Goal: Task Accomplishment & Management: Contribute content

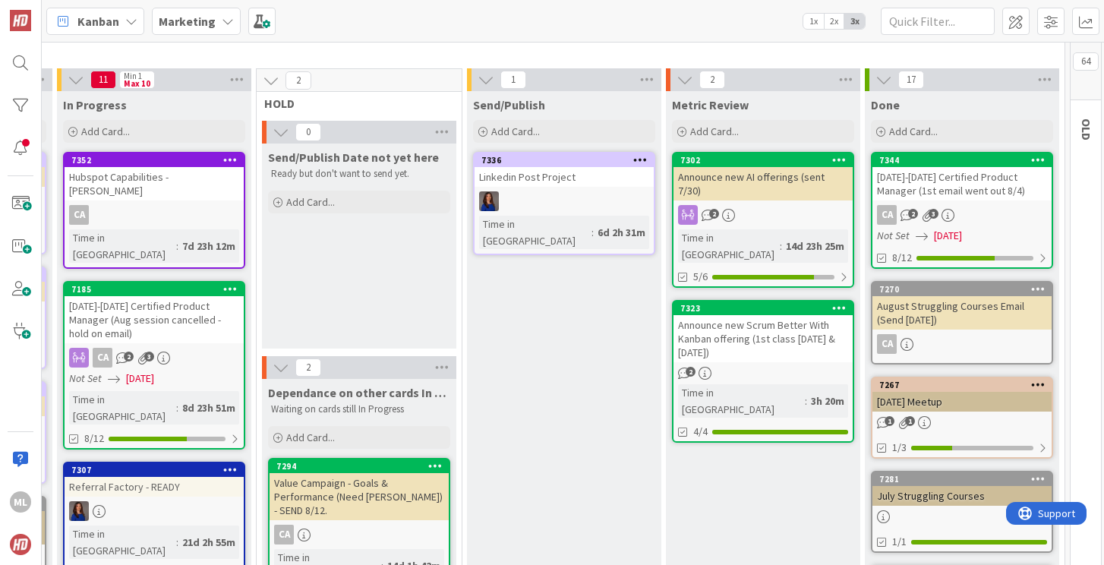
scroll to position [0, 430]
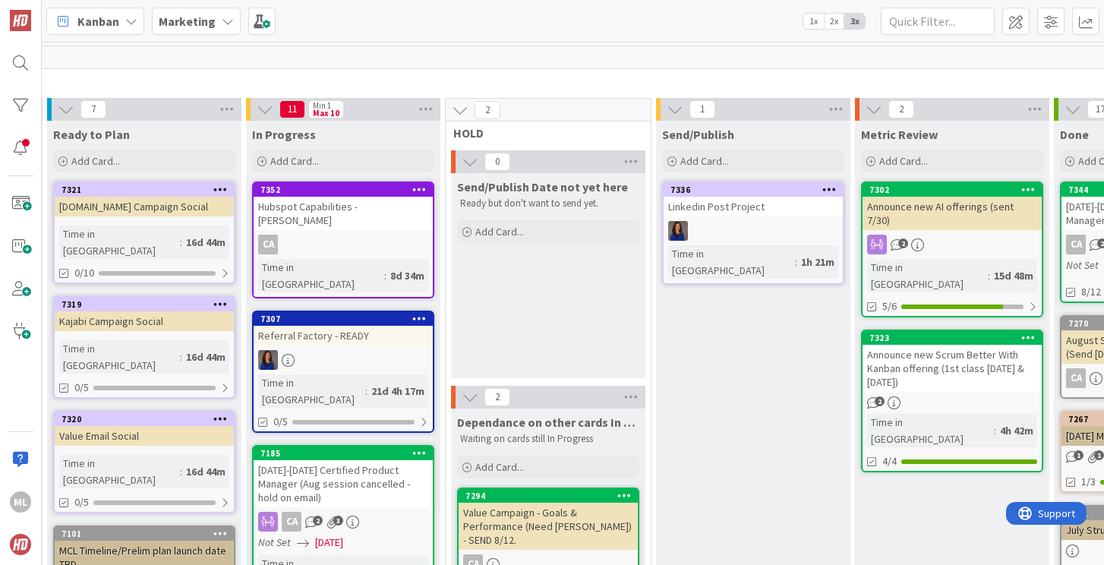
scroll to position [0, 323]
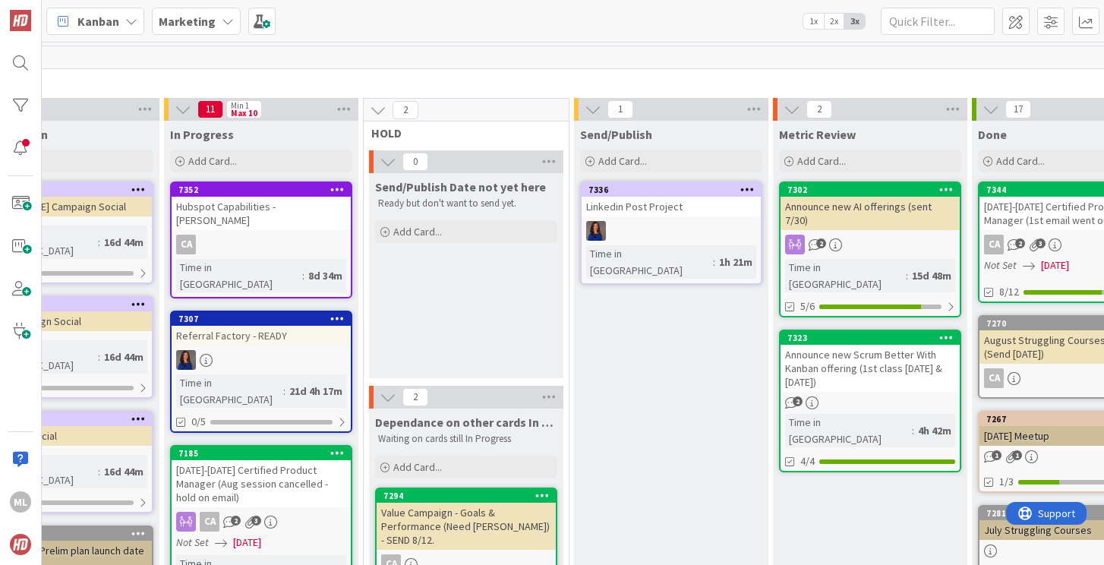
click at [250, 326] on div "Referral Factory - READY" at bounding box center [261, 336] width 179 height 20
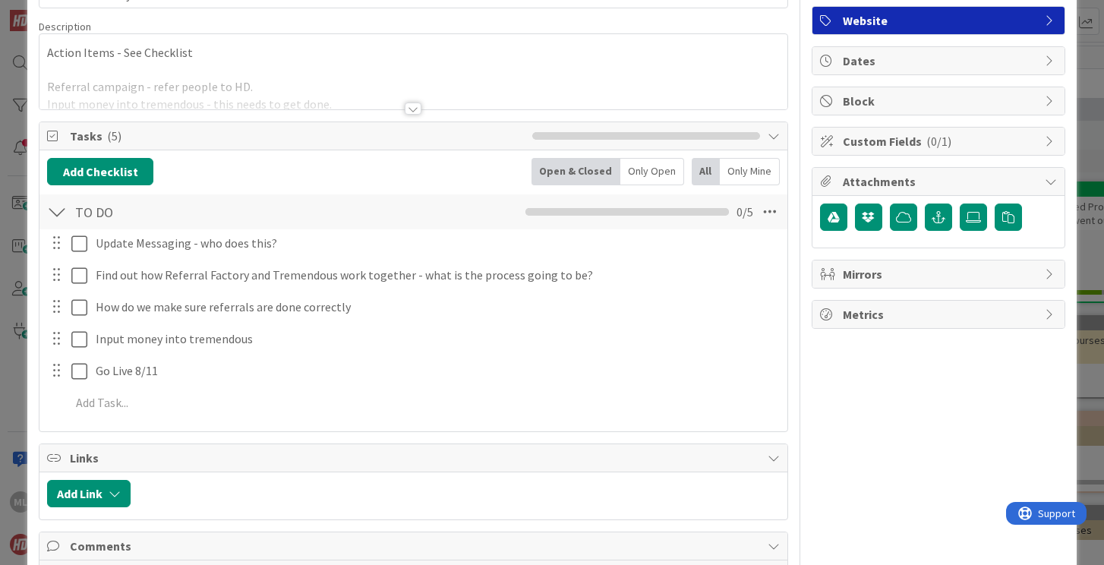
scroll to position [104, 0]
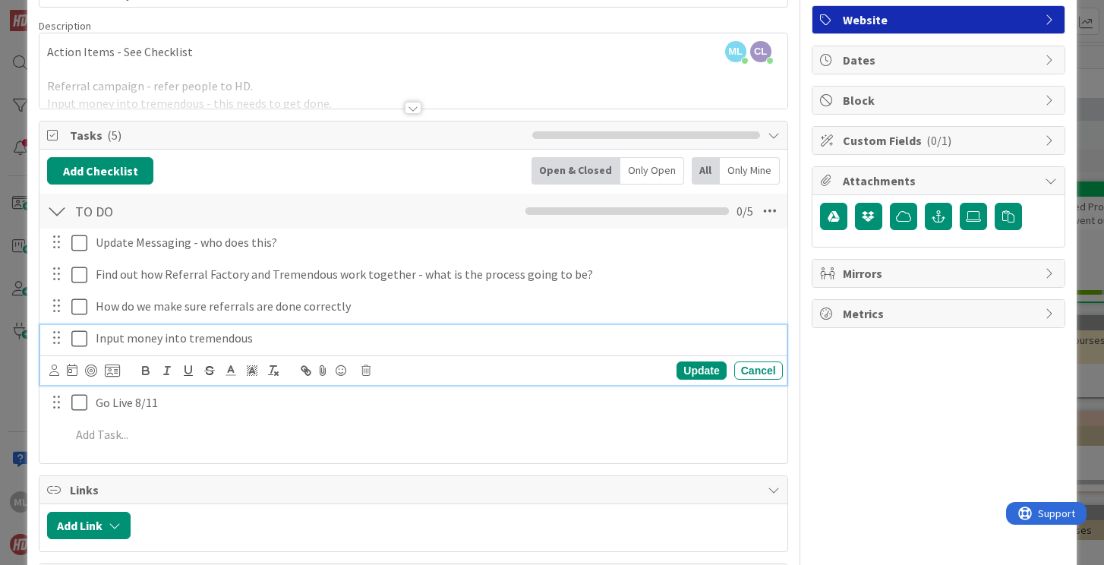
click at [81, 343] on icon at bounding box center [82, 338] width 23 height 18
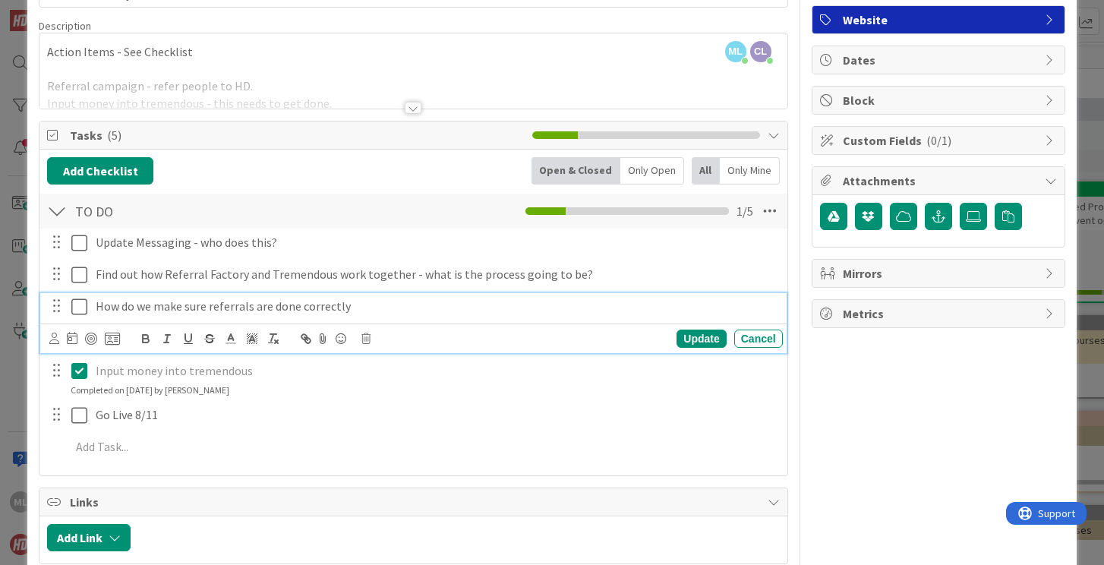
click at [80, 307] on icon at bounding box center [82, 307] width 23 height 18
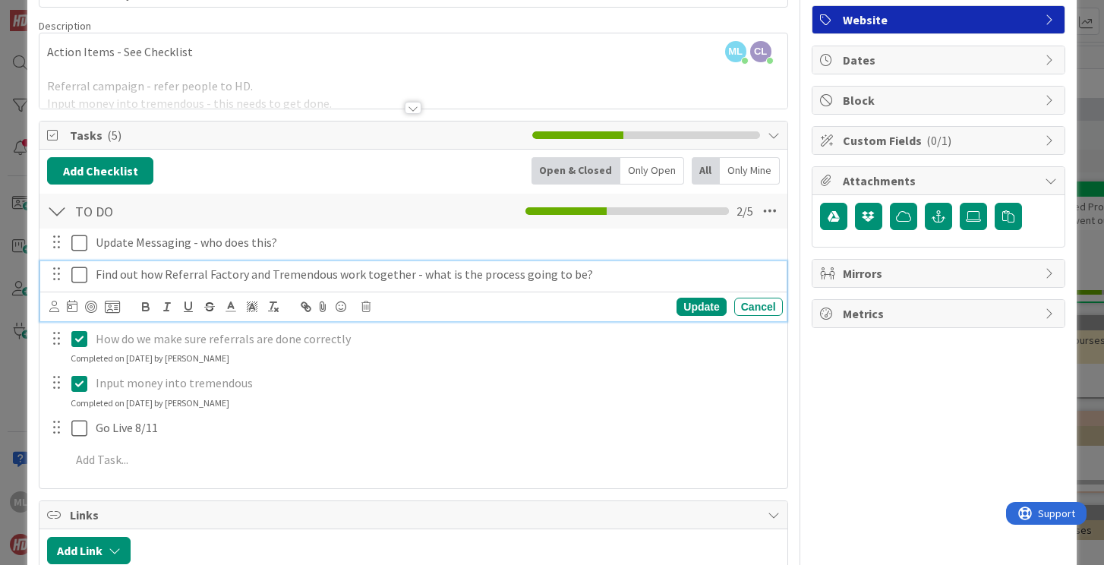
click at [82, 270] on icon at bounding box center [82, 275] width 23 height 18
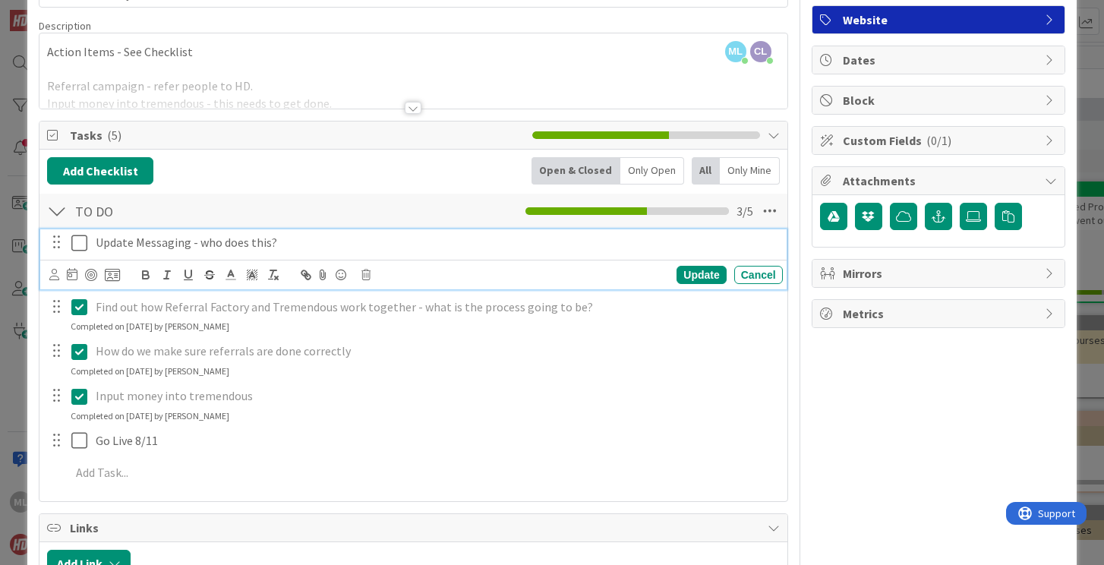
click at [77, 240] on icon at bounding box center [82, 243] width 23 height 18
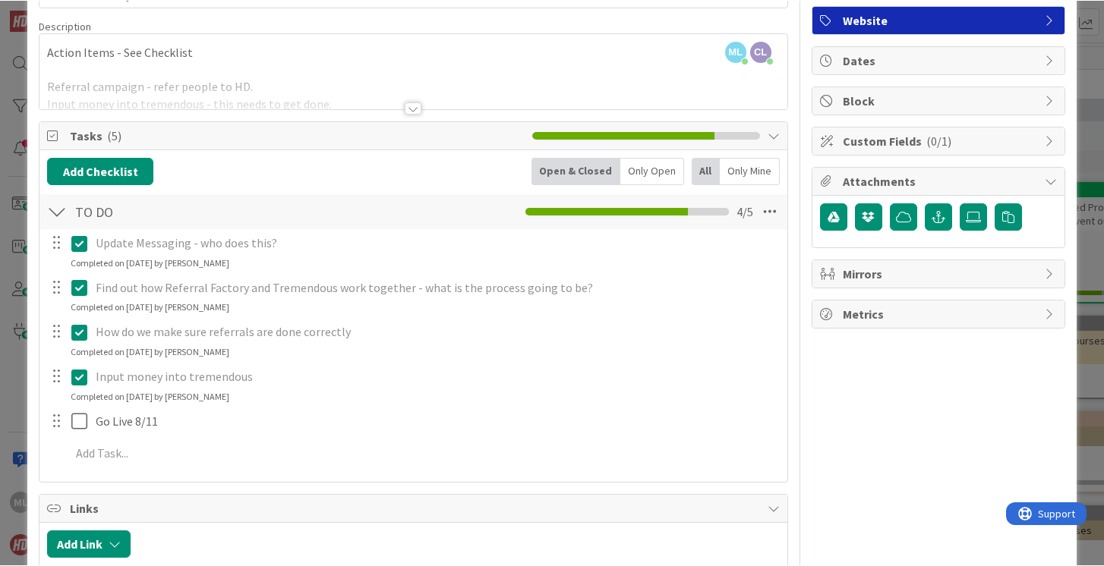
scroll to position [0, 0]
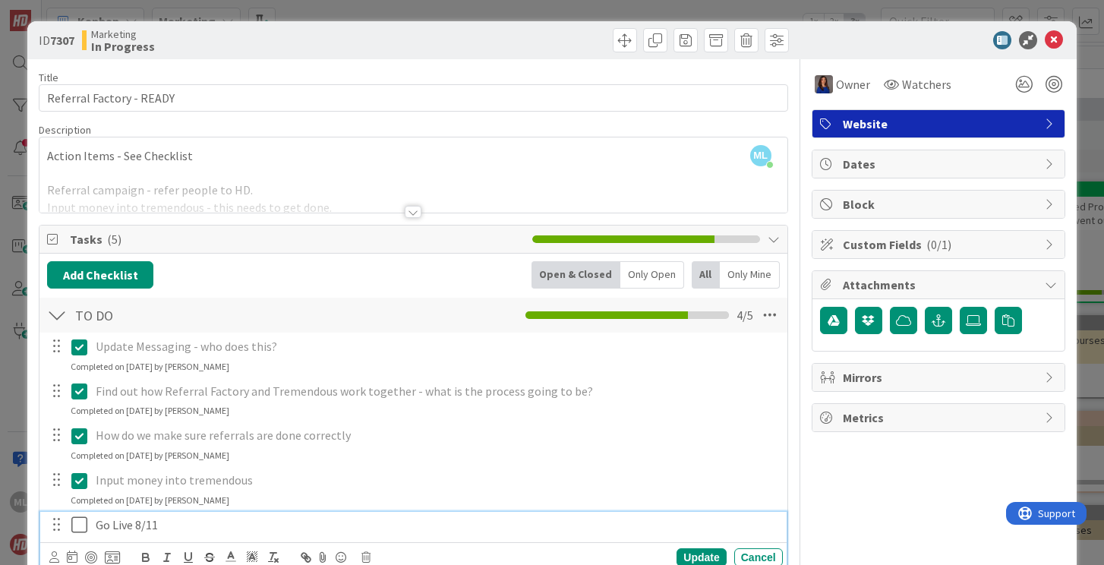
click at [156, 524] on p "Go Live 8/11" at bounding box center [436, 524] width 681 height 17
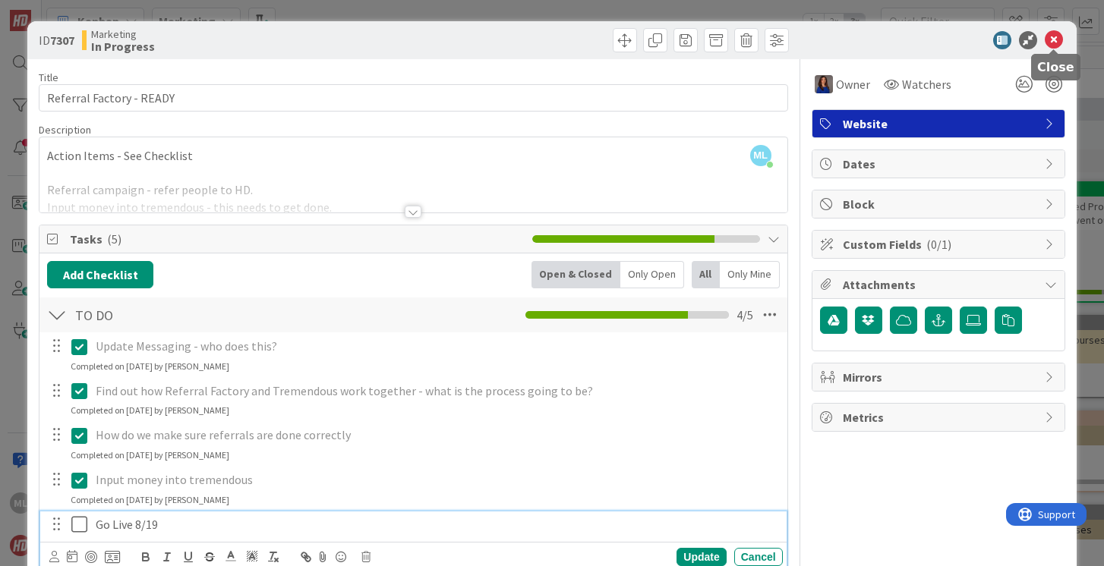
click at [1051, 36] on icon at bounding box center [1053, 40] width 18 height 18
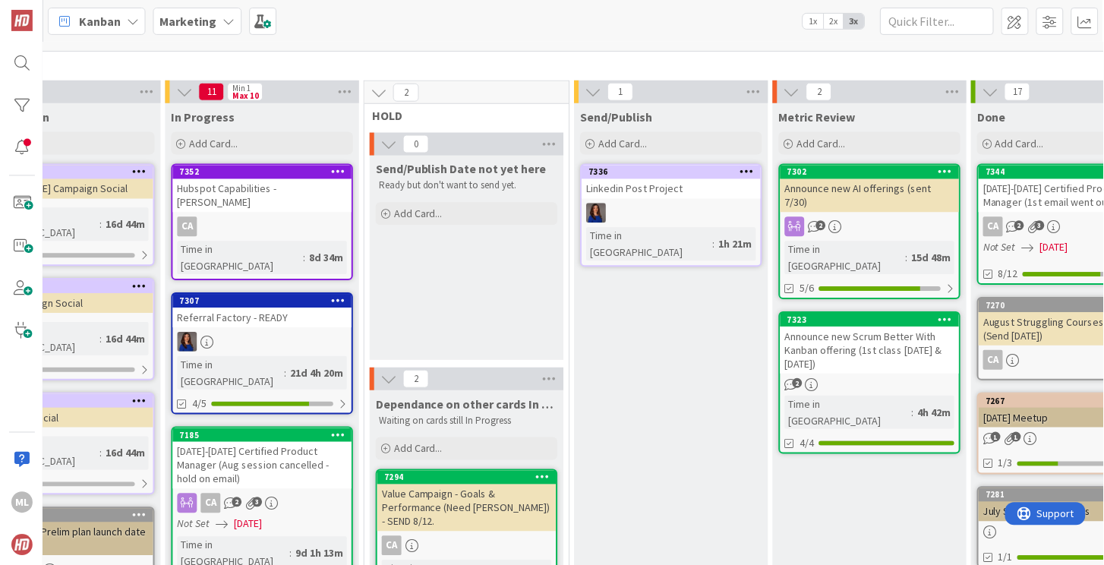
scroll to position [18, 323]
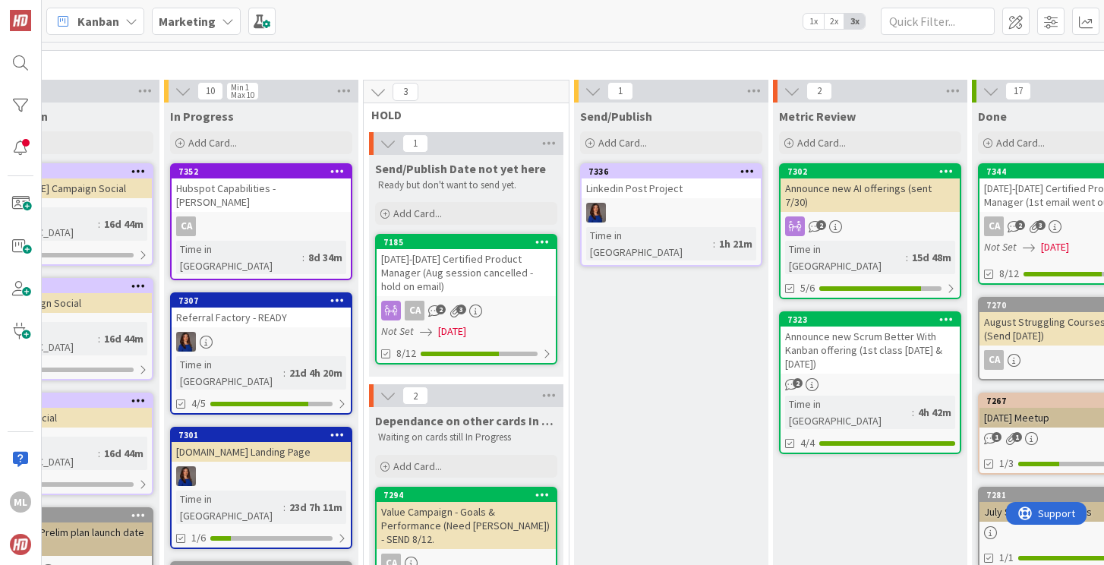
click at [272, 427] on link "7301 [DOMAIN_NAME] Landing Page Time in [GEOGRAPHIC_DATA] : 23d 7h 11m 1/6" at bounding box center [261, 488] width 182 height 122
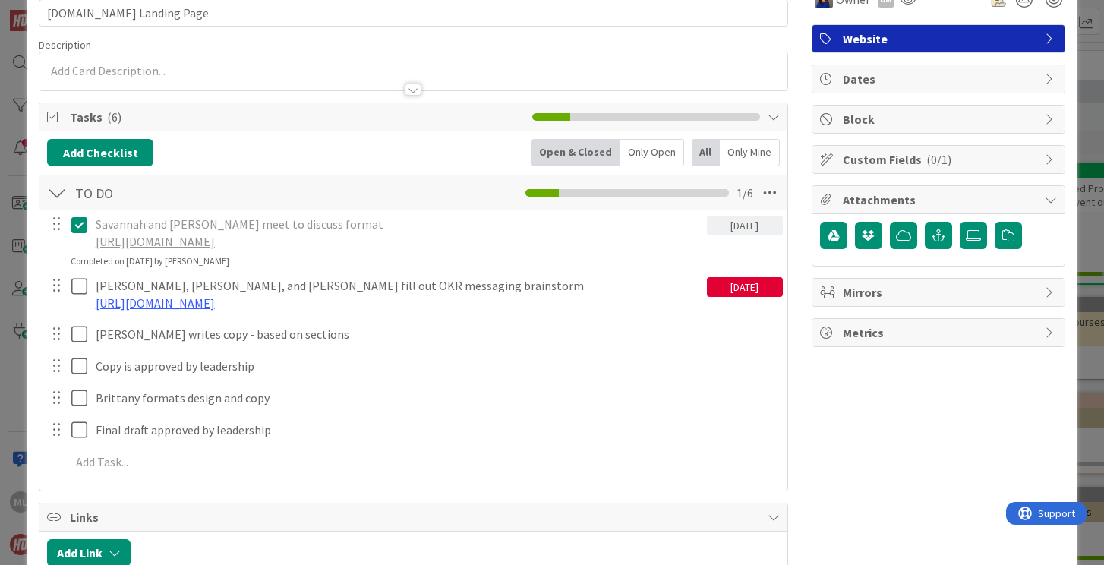
scroll to position [87, 0]
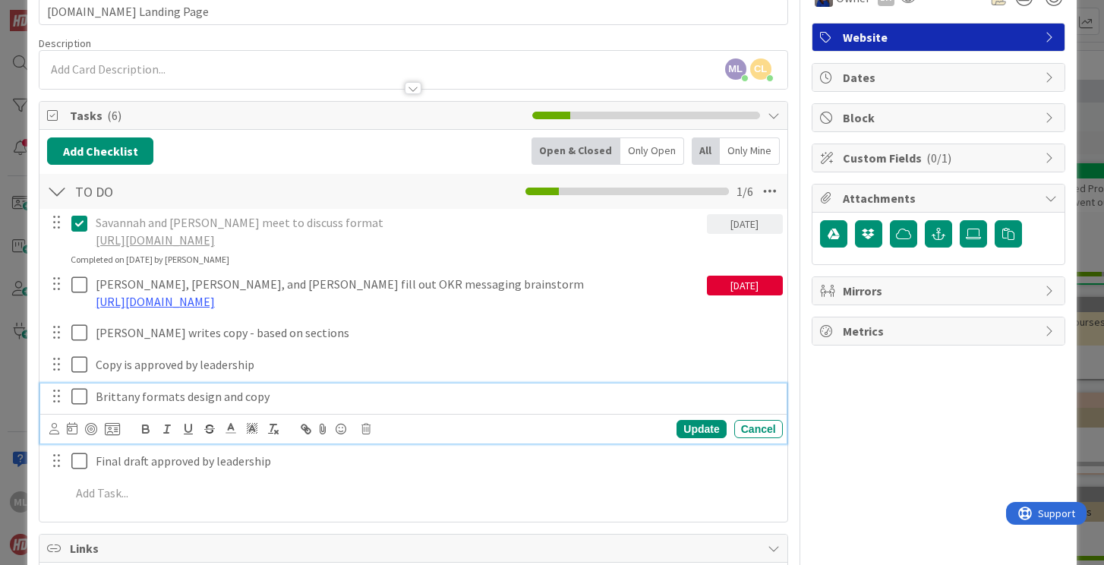
click at [79, 405] on icon at bounding box center [82, 396] width 23 height 18
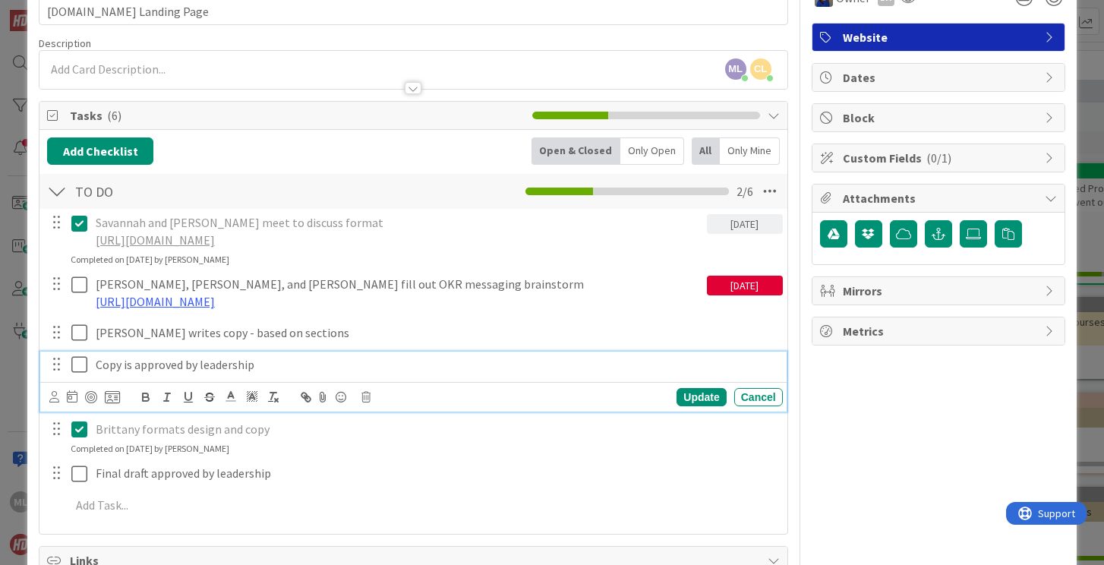
click at [79, 373] on icon at bounding box center [82, 364] width 23 height 18
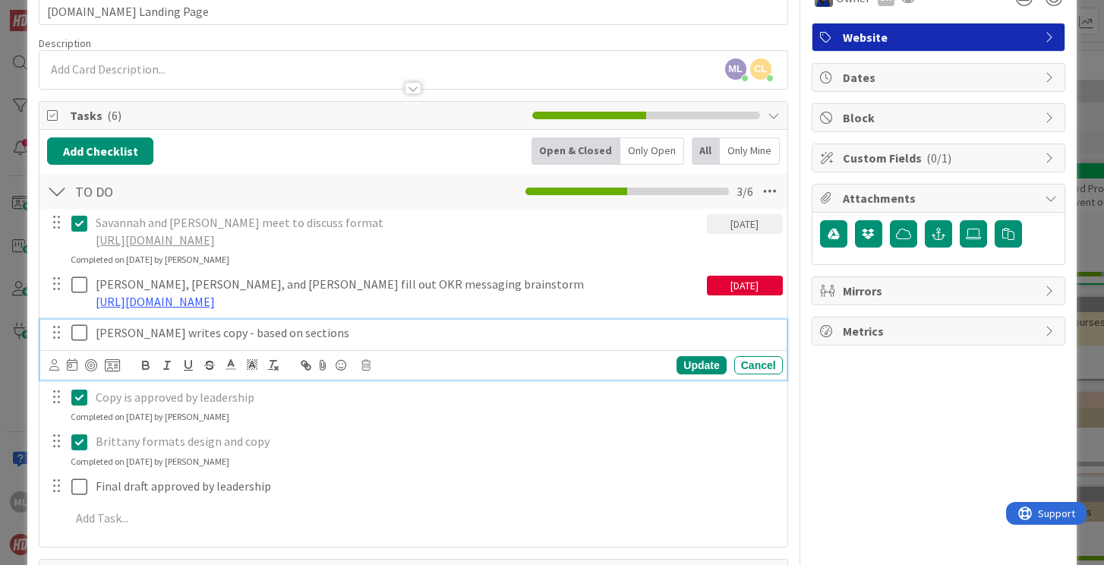
click at [79, 342] on icon at bounding box center [82, 332] width 23 height 18
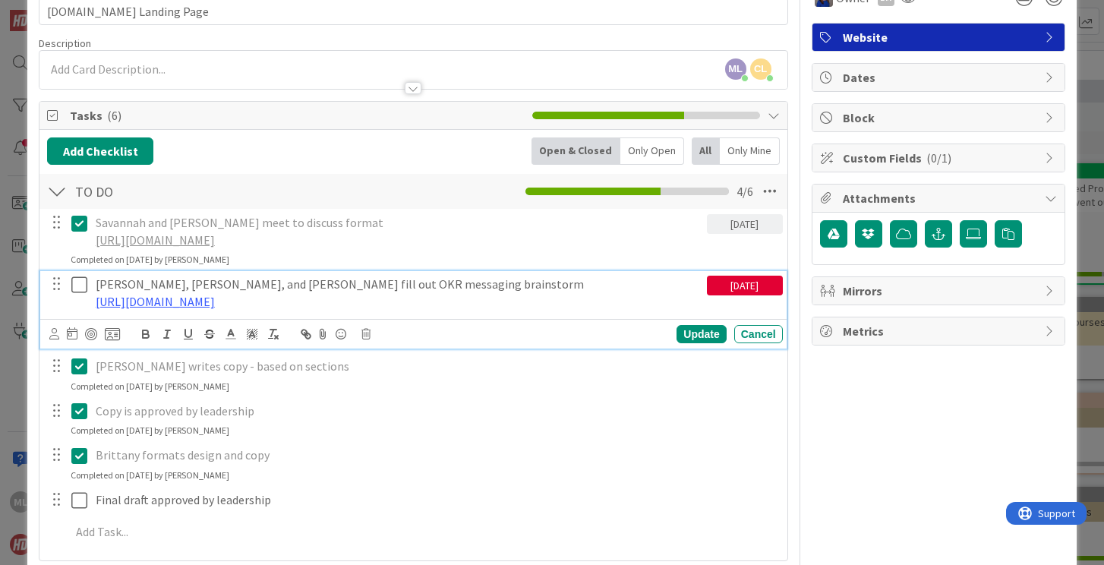
click at [77, 292] on icon at bounding box center [82, 285] width 23 height 18
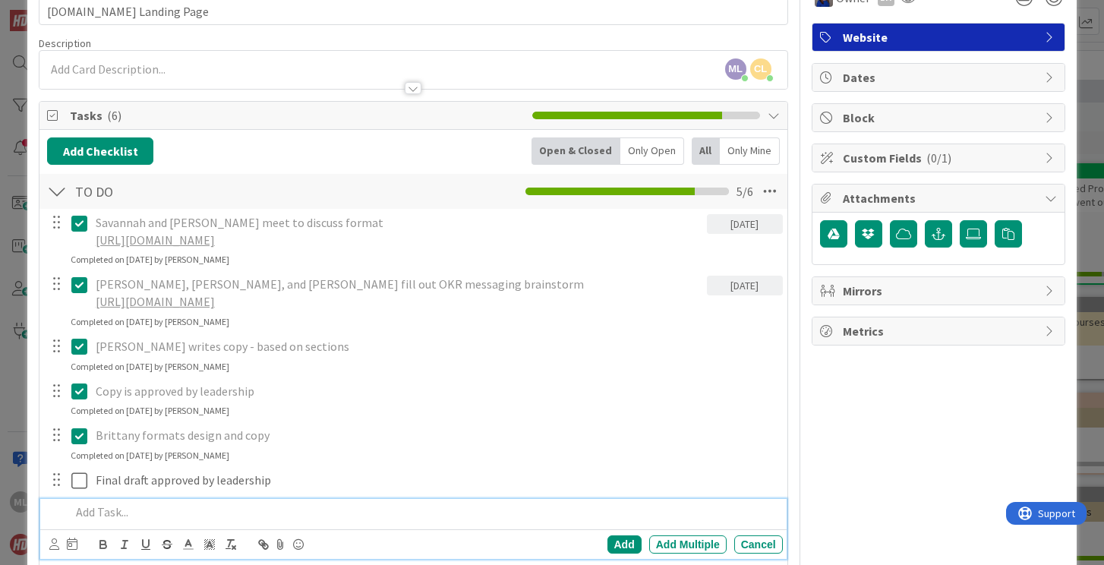
click at [92, 521] on p at bounding box center [423, 511] width 705 height 17
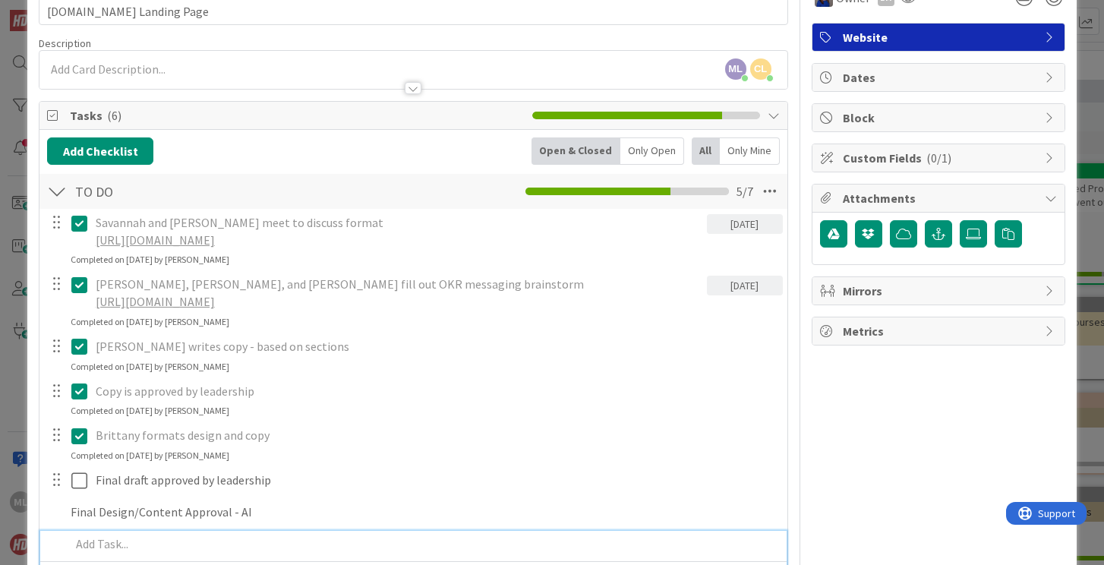
scroll to position [118, 0]
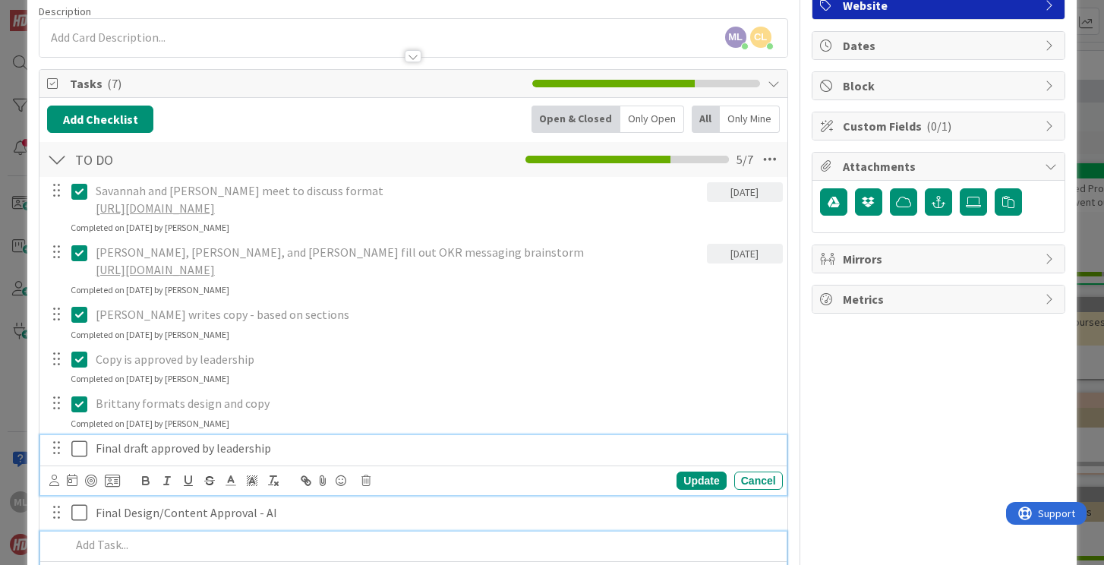
click at [78, 470] on div "Final draft approved by leadership Update Cancel" at bounding box center [412, 465] width 745 height 60
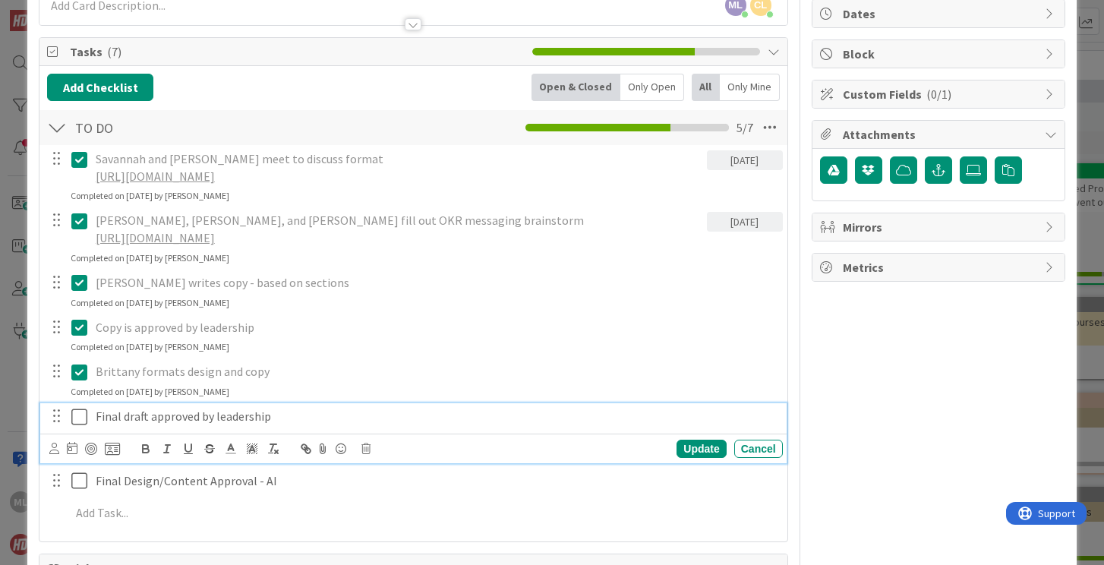
click at [80, 426] on icon at bounding box center [82, 417] width 23 height 18
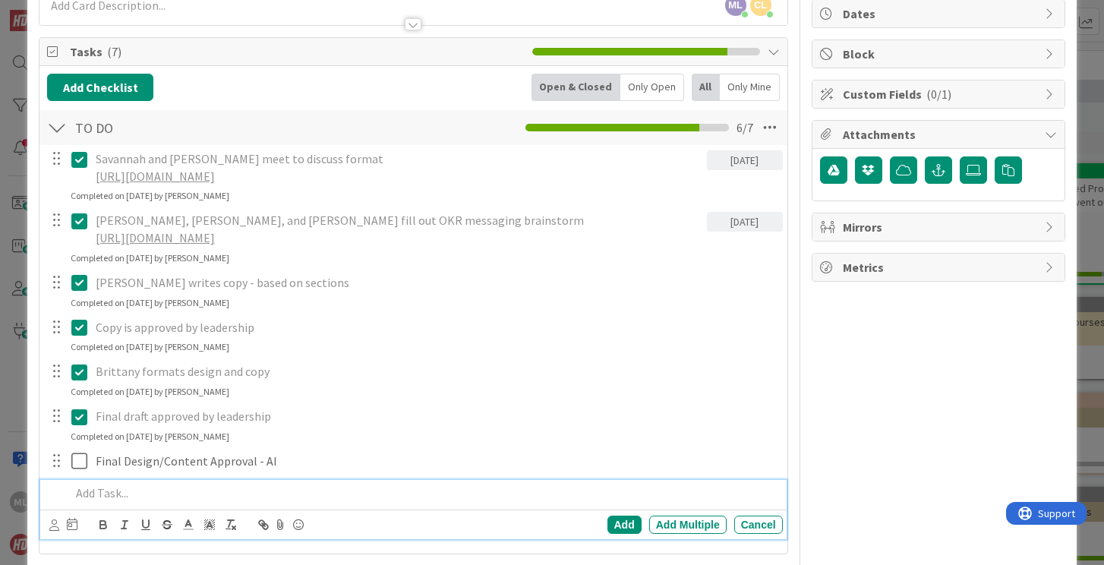
click at [112, 502] on p at bounding box center [423, 492] width 705 height 17
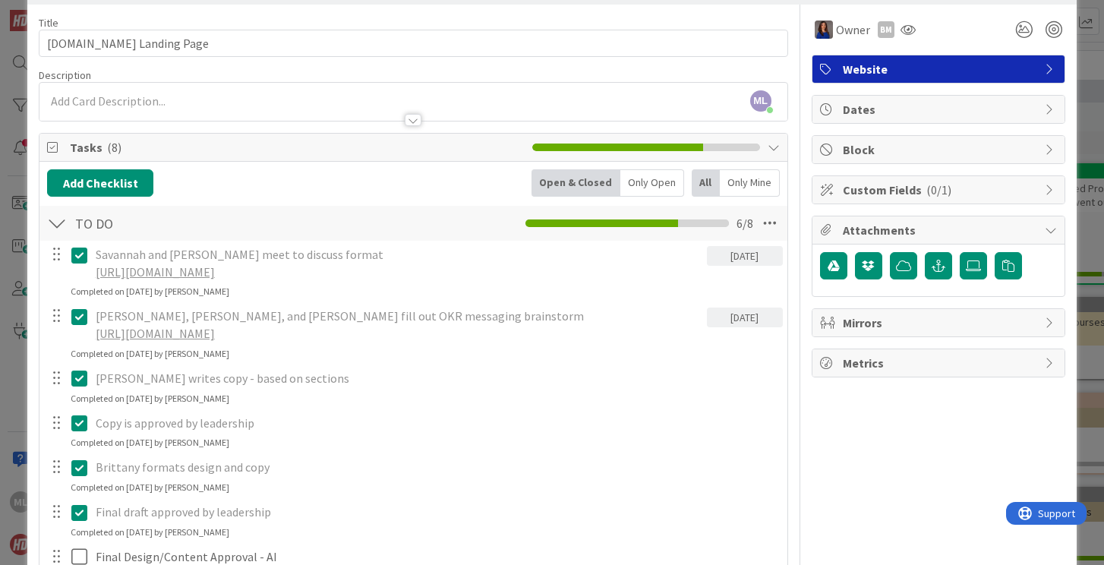
scroll to position [0, 0]
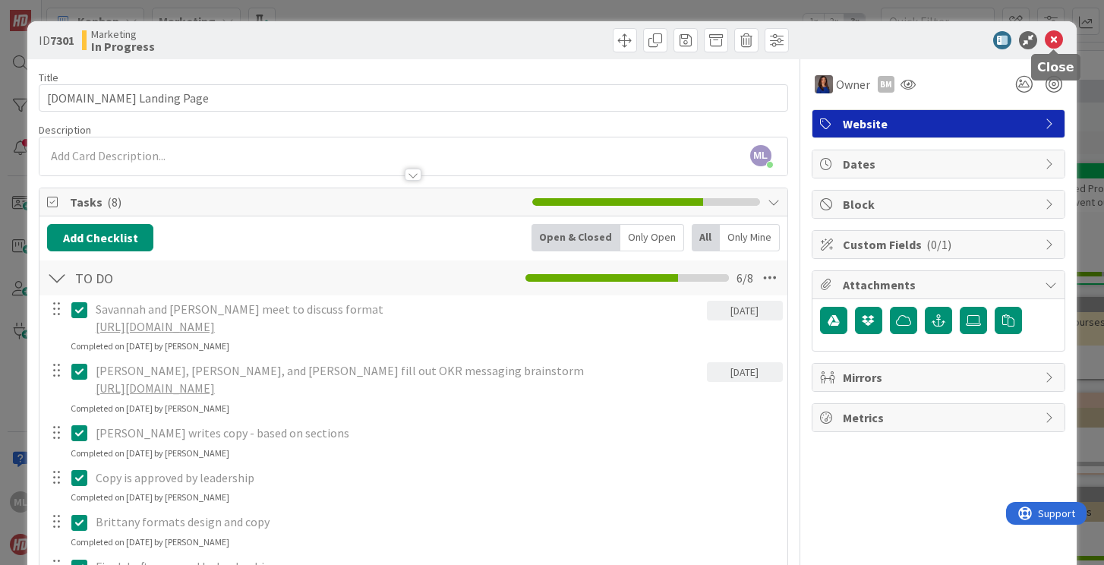
click at [1052, 36] on icon at bounding box center [1053, 40] width 18 height 18
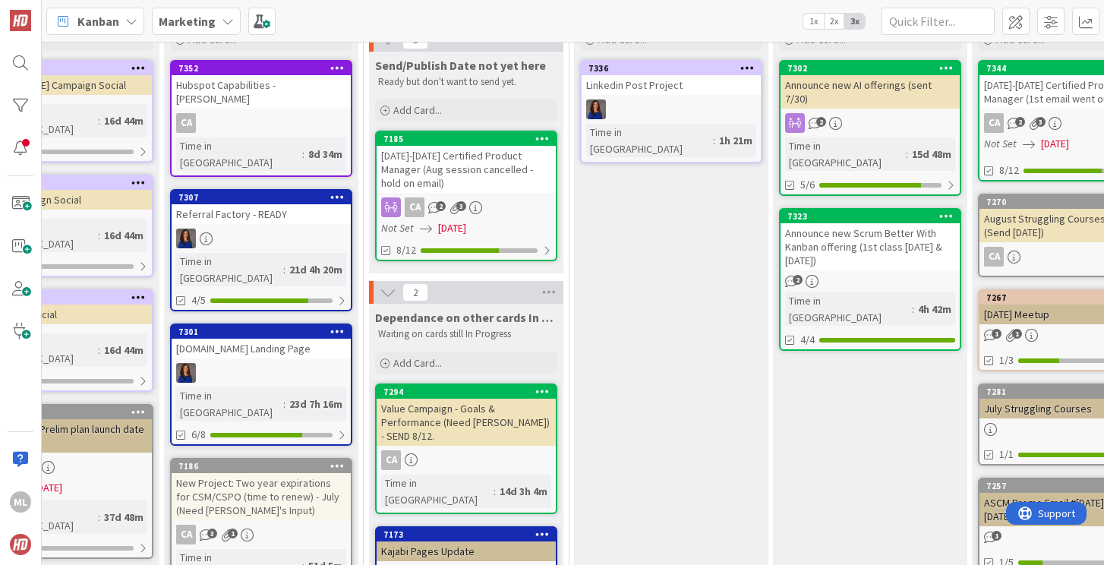
scroll to position [125, 323]
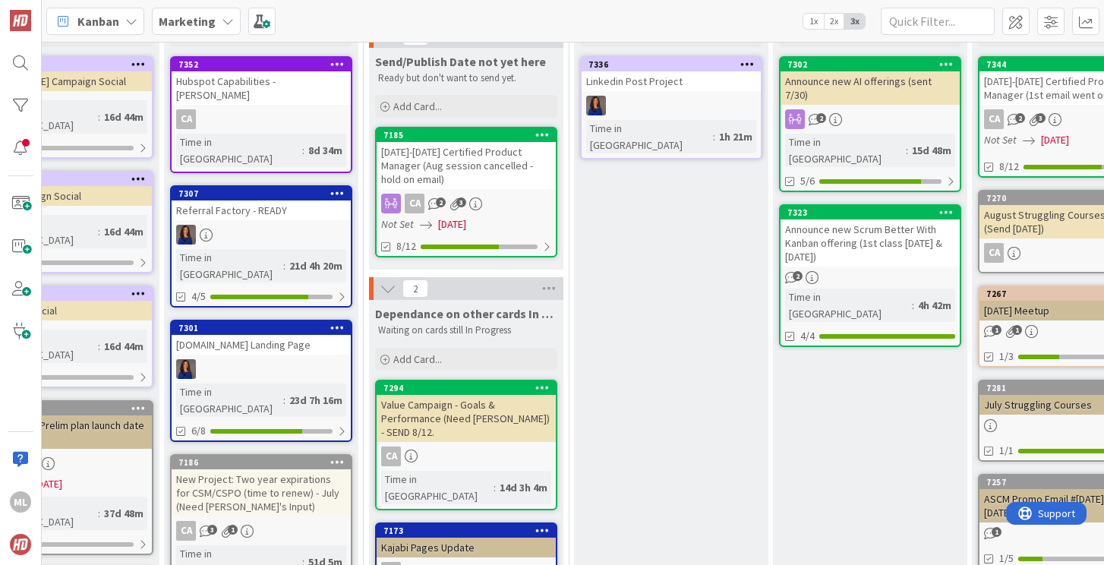
click at [265, 469] on div "New Project: Two year expirations for CSM/CSPO (time to renew) - July (Need [PE…" at bounding box center [261, 492] width 179 height 47
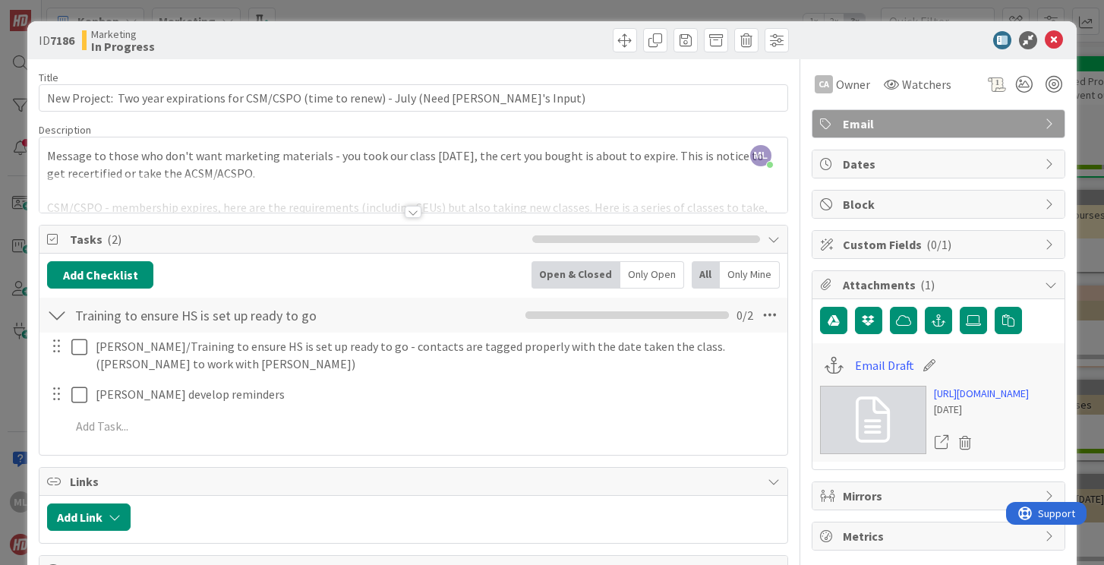
click at [411, 213] on div at bounding box center [413, 212] width 17 height 12
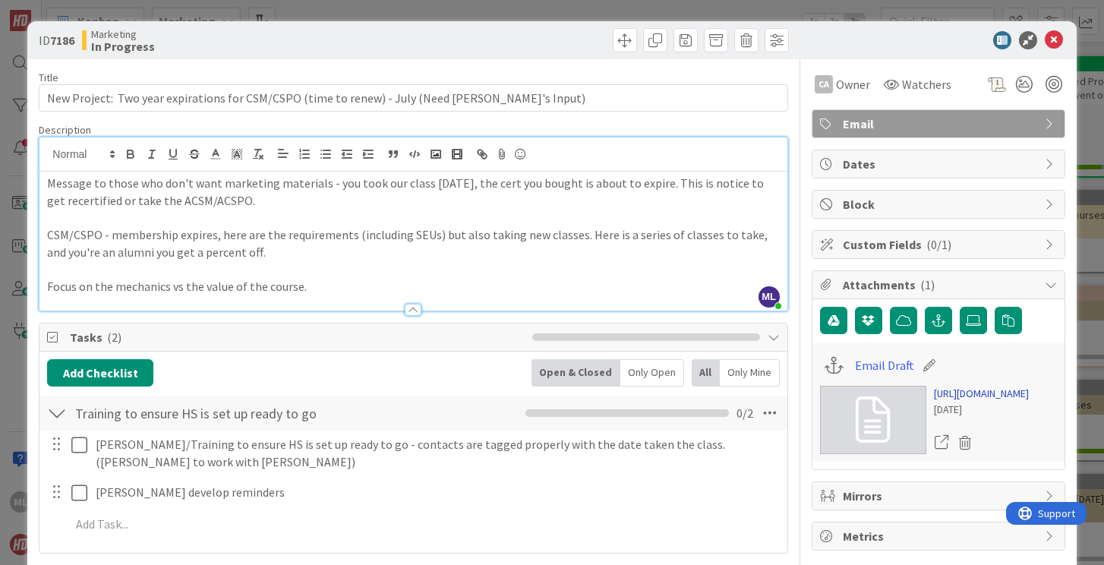
click at [961, 402] on link "[URL][DOMAIN_NAME]" at bounding box center [981, 394] width 95 height 16
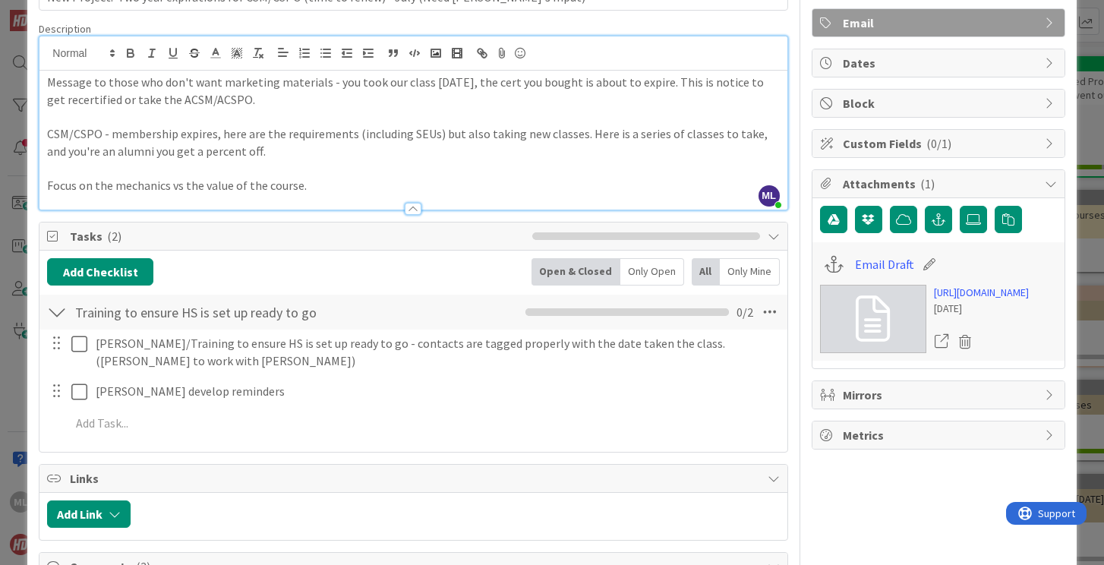
scroll to position [106, 0]
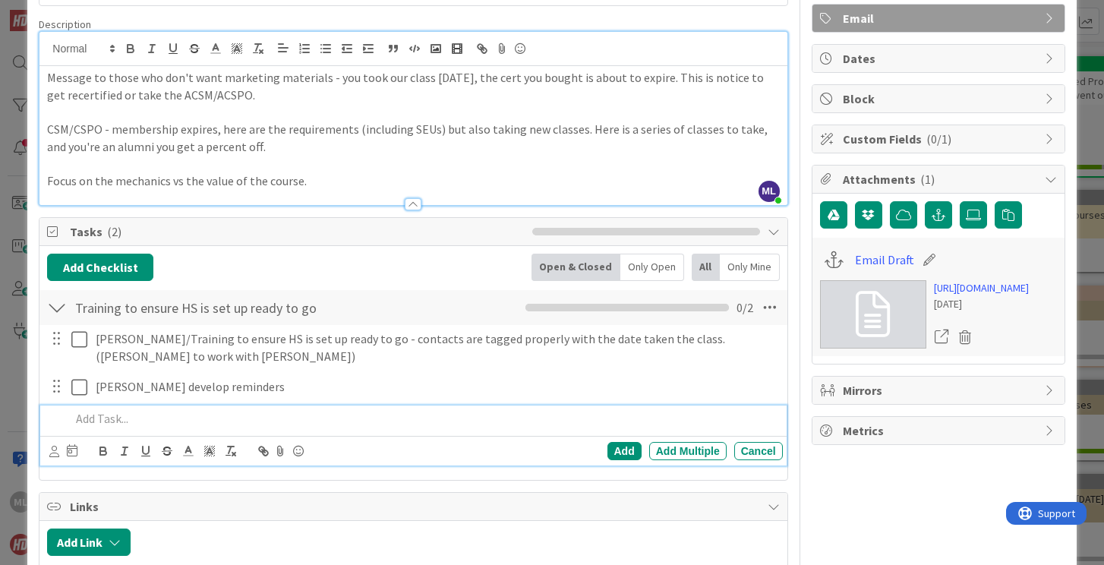
click at [102, 417] on p at bounding box center [423, 418] width 705 height 17
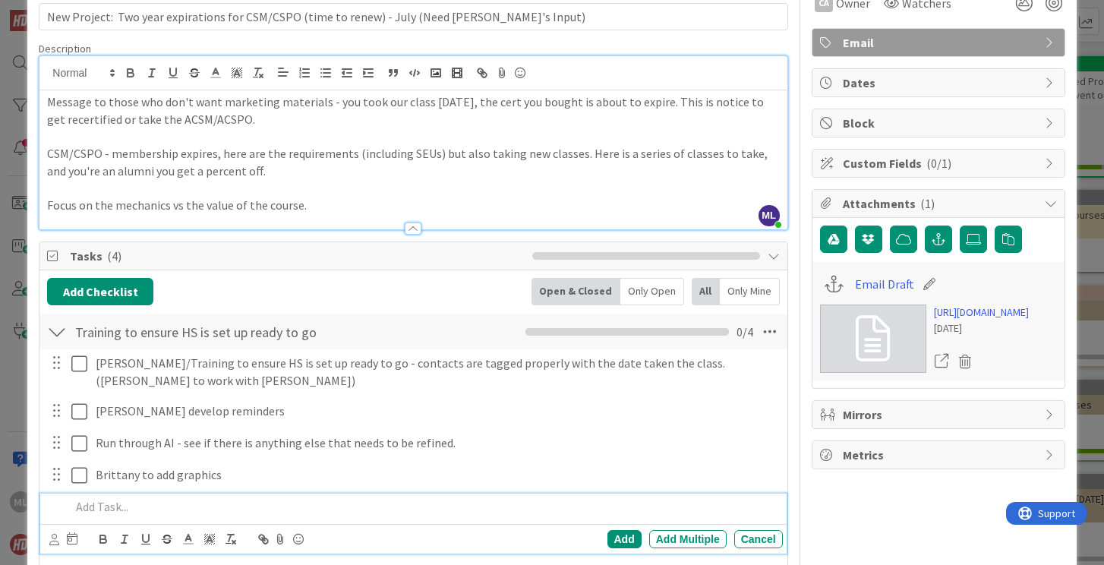
scroll to position [0, 0]
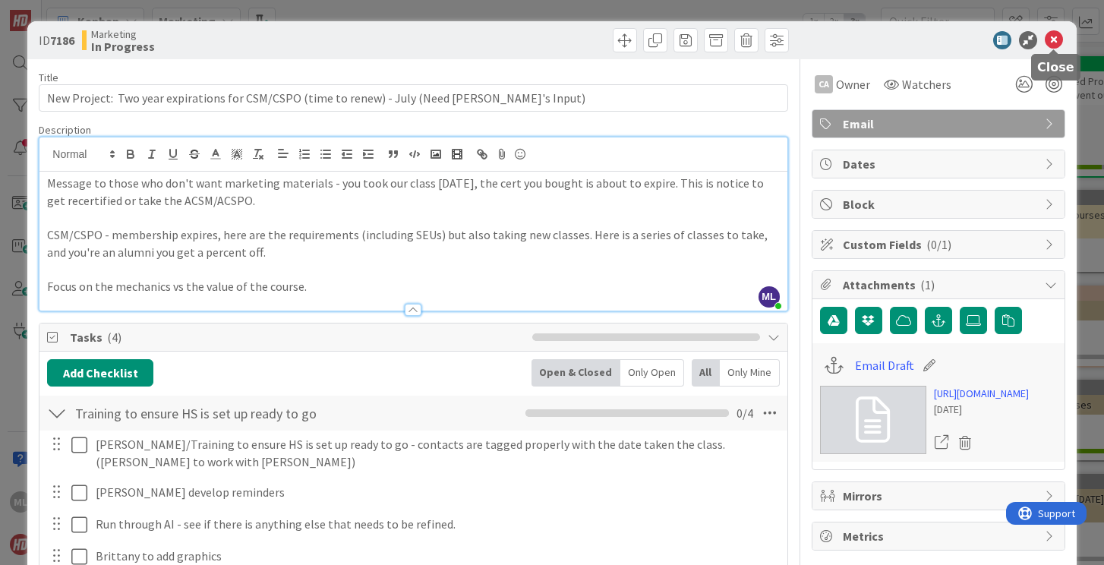
click at [1054, 39] on icon at bounding box center [1053, 40] width 18 height 18
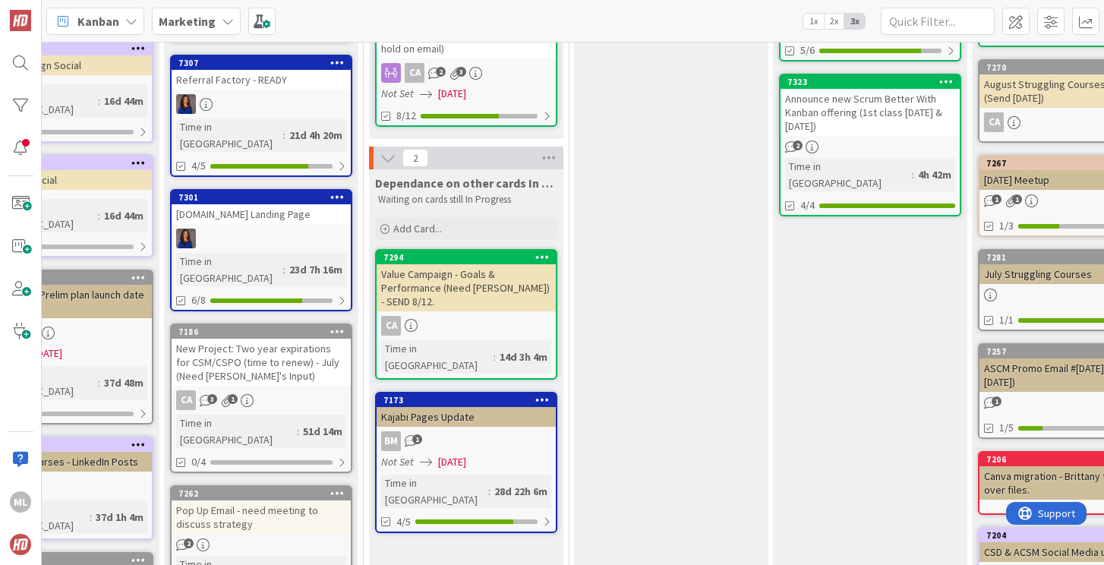
scroll to position [265, 323]
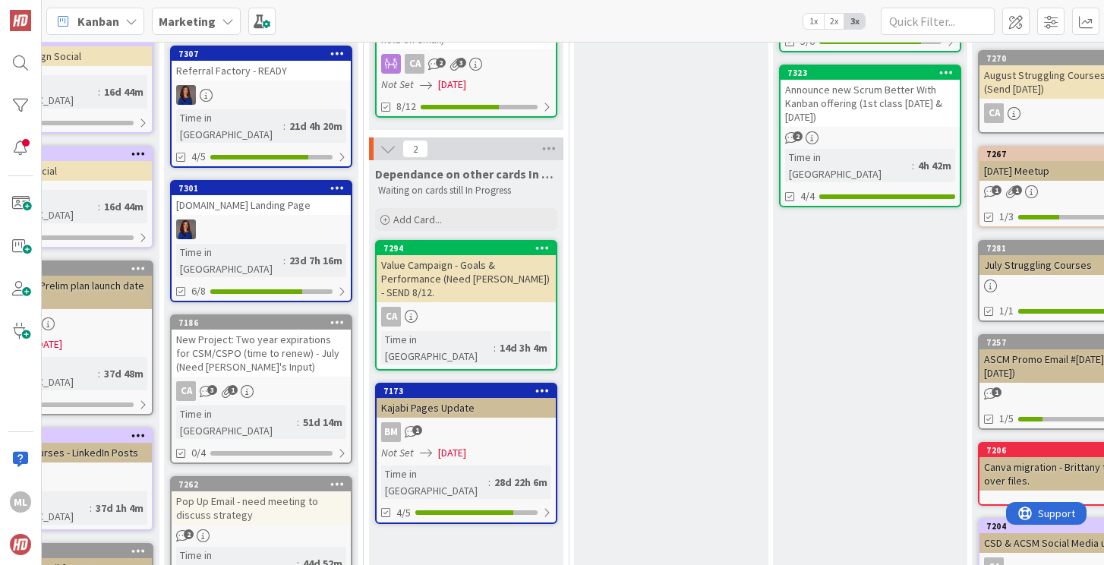
click at [244, 491] on div "Pop Up Email - need meeting to discuss strategy" at bounding box center [261, 507] width 179 height 33
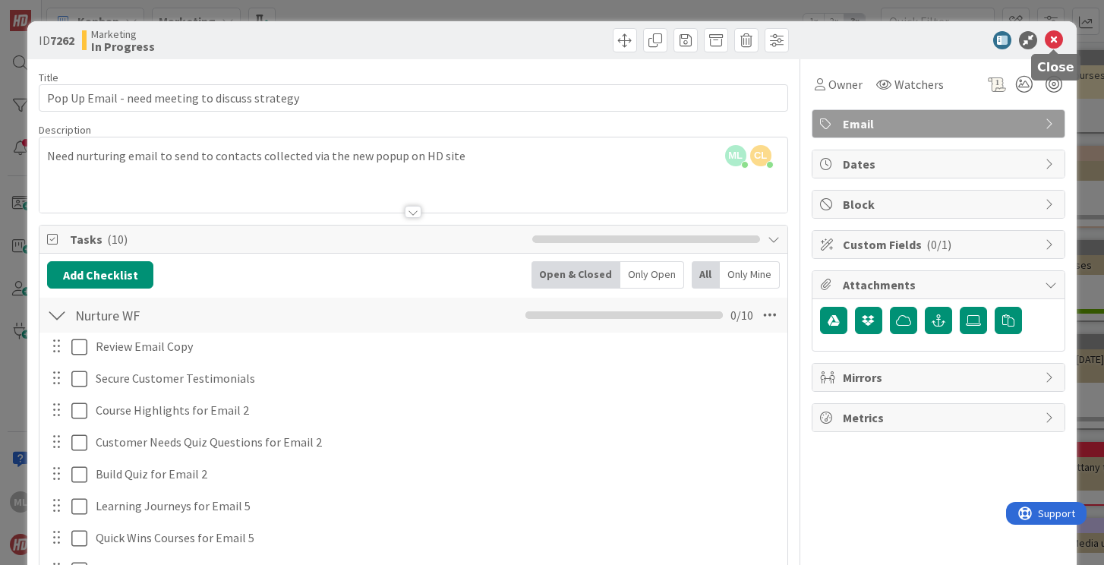
click at [1052, 39] on icon at bounding box center [1053, 40] width 18 height 18
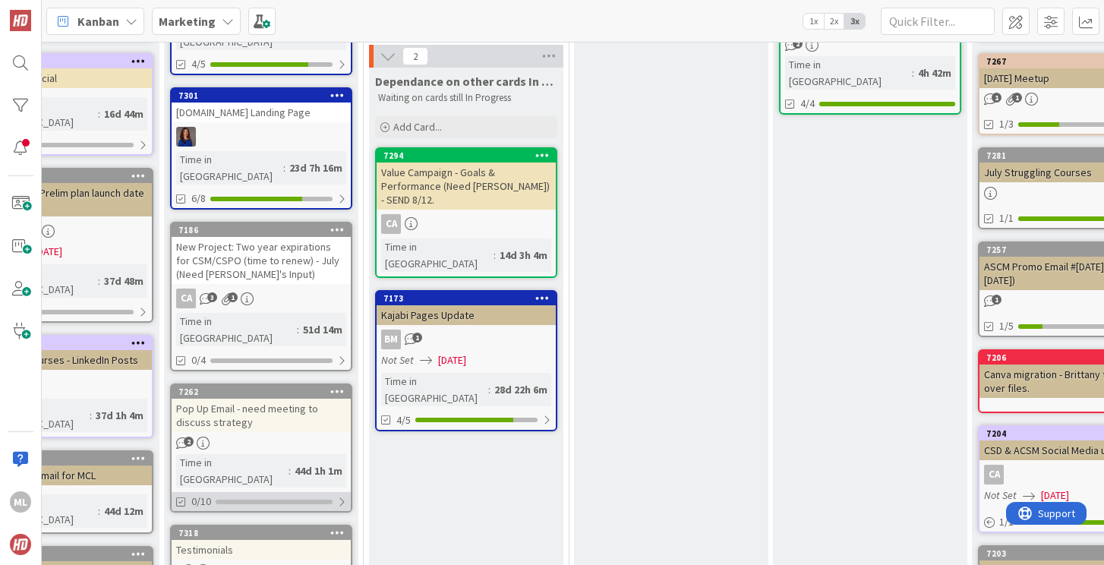
scroll to position [361, 323]
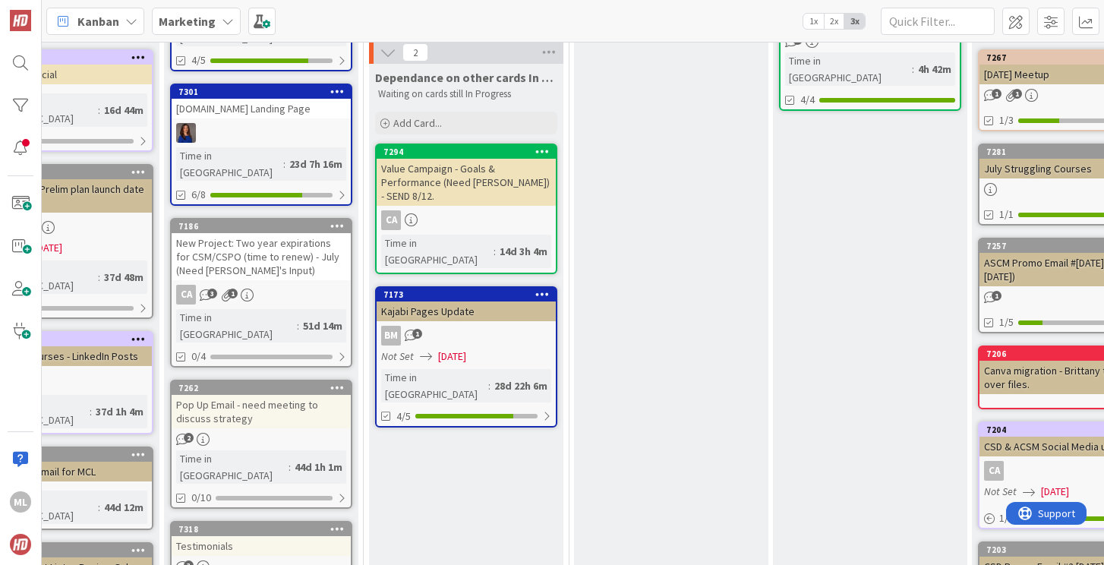
click at [239, 395] on div "Pop Up Email - need meeting to discuss strategy" at bounding box center [261, 411] width 179 height 33
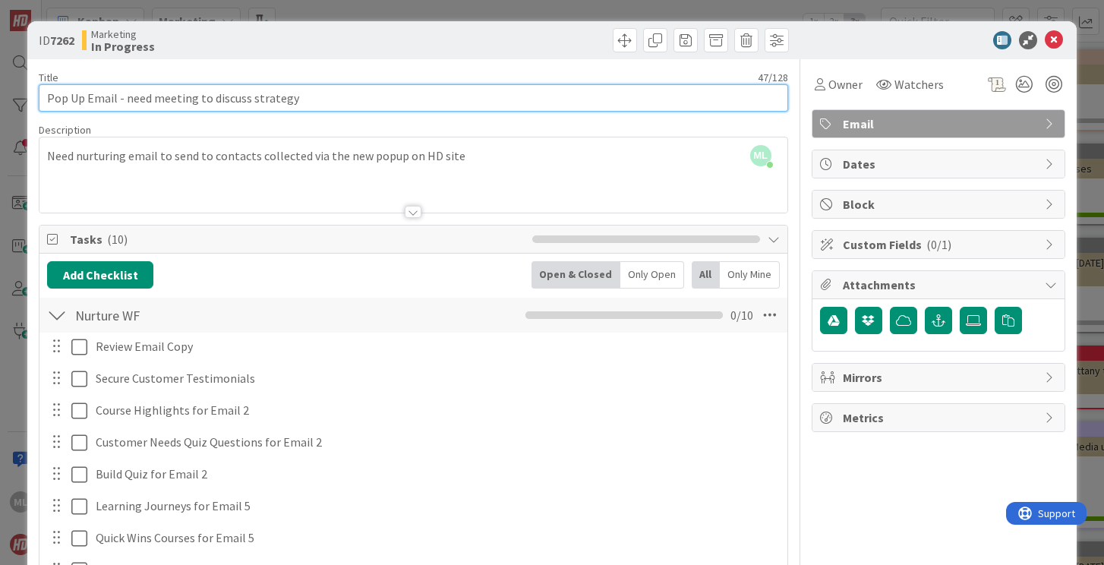
drag, startPoint x: 122, startPoint y: 96, endPoint x: 348, endPoint y: 99, distance: 226.2
click at [348, 99] on input "Pop Up Email - need meeting to discuss strategy" at bounding box center [413, 97] width 748 height 27
type input "Pop Up Email - Provide feedback on AI results (run it through AI and tell us re…"
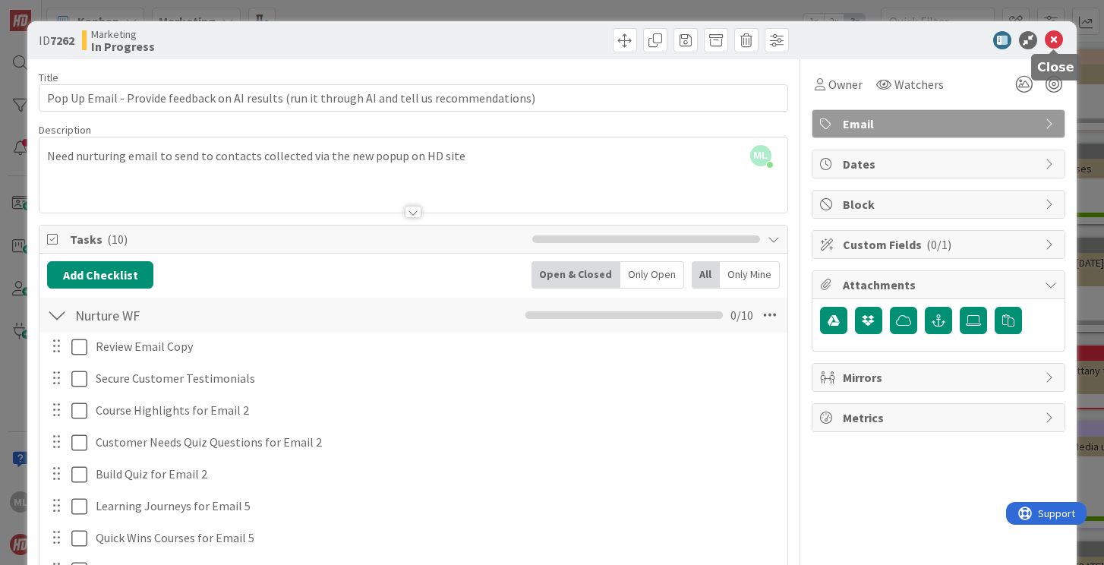
click at [1051, 40] on icon at bounding box center [1053, 40] width 18 height 18
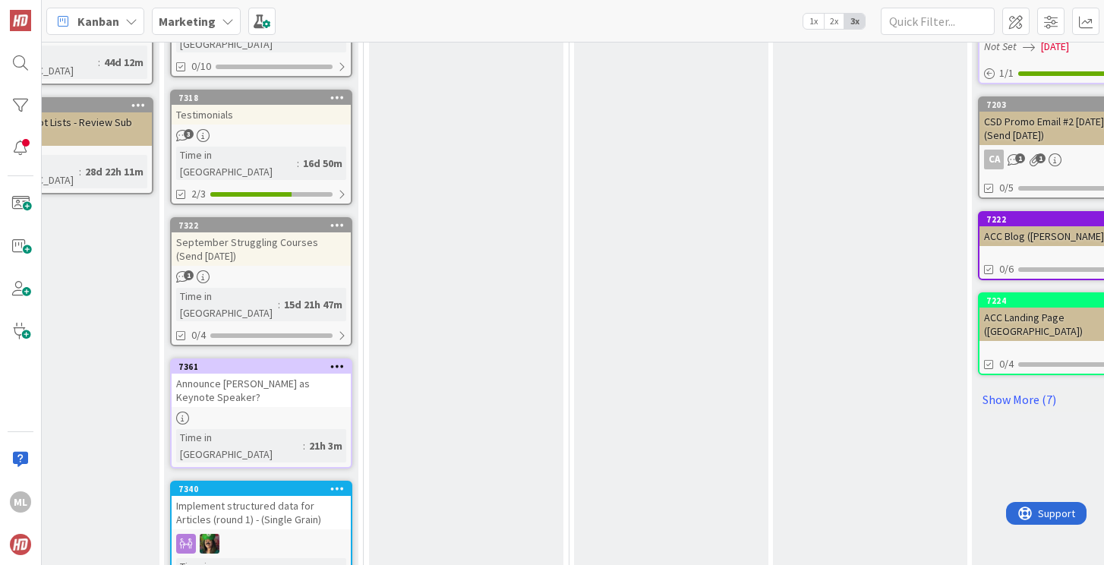
scroll to position [807, 323]
click at [281, 495] on div "Implement structured data for Articles (round 1) - (Single Grain)" at bounding box center [261, 511] width 179 height 33
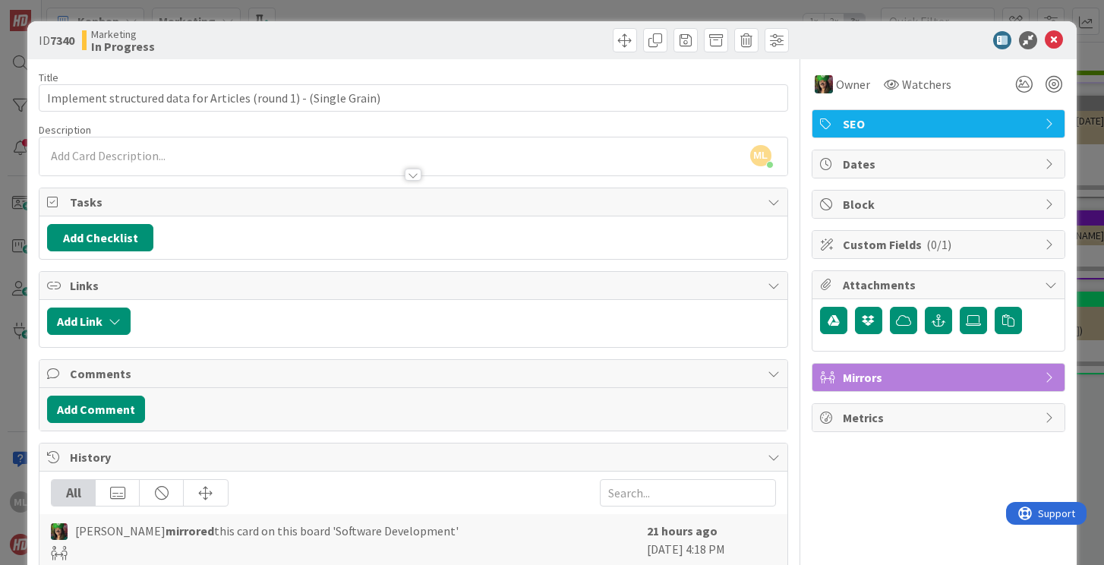
click at [191, 152] on div "ML [PERSON_NAME] just joined" at bounding box center [412, 156] width 747 height 38
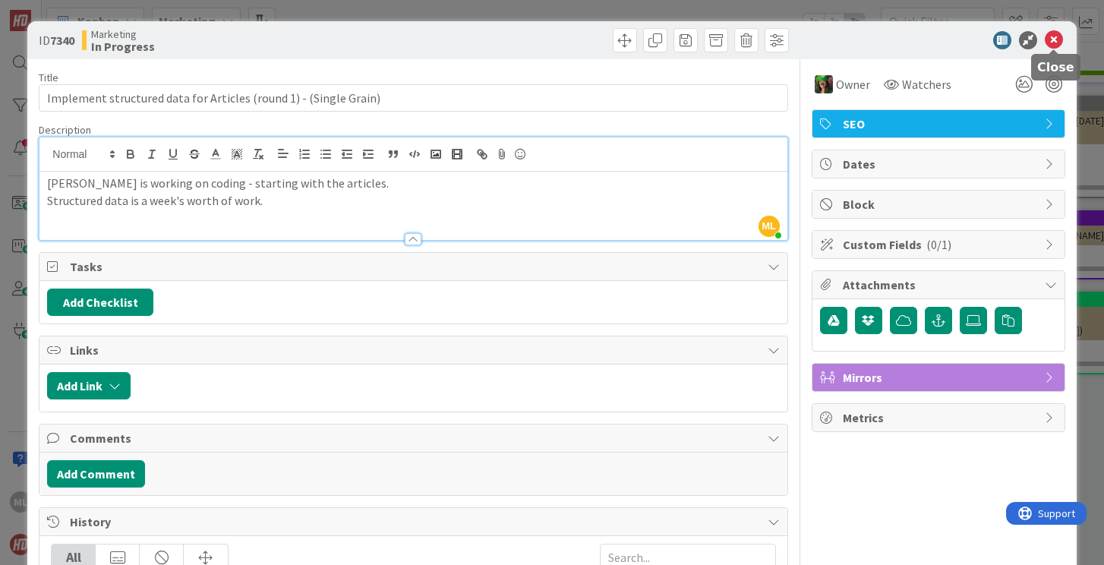
click at [1057, 38] on icon at bounding box center [1053, 40] width 18 height 18
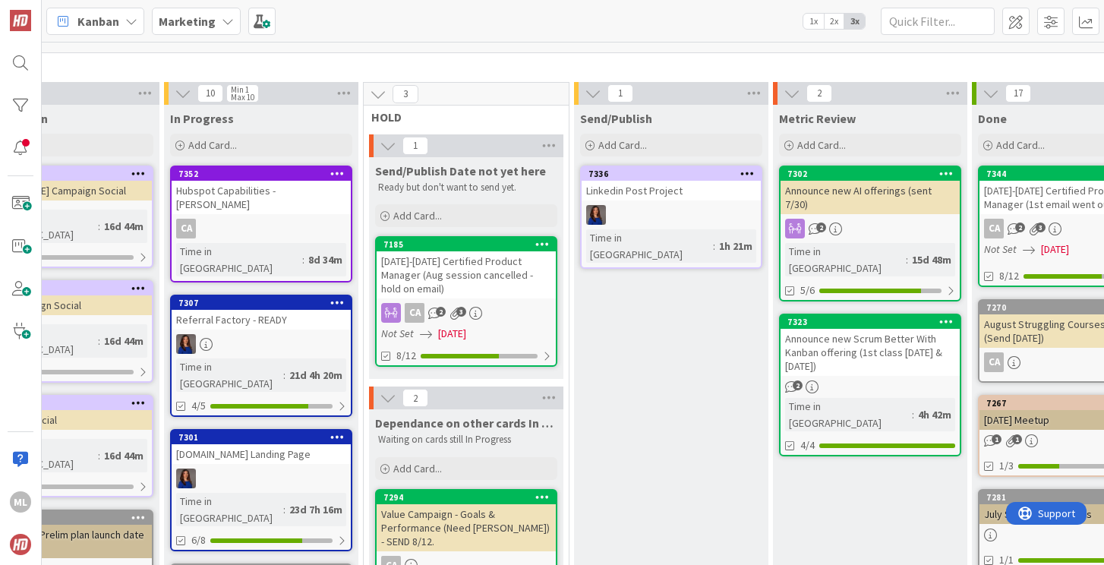
scroll to position [0, 323]
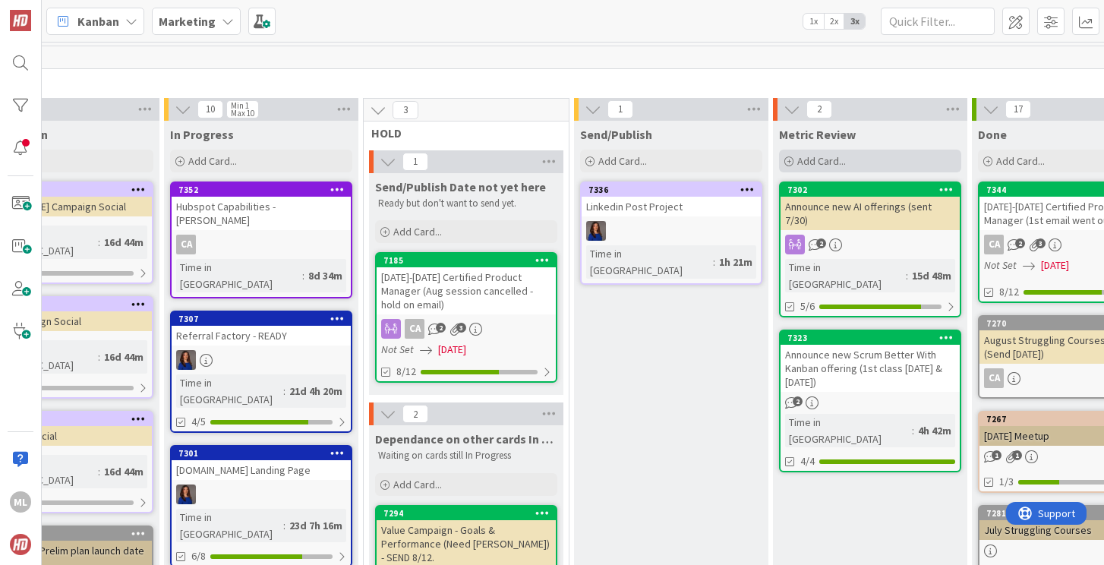
click at [831, 161] on span "Add Card..." at bounding box center [821, 161] width 49 height 14
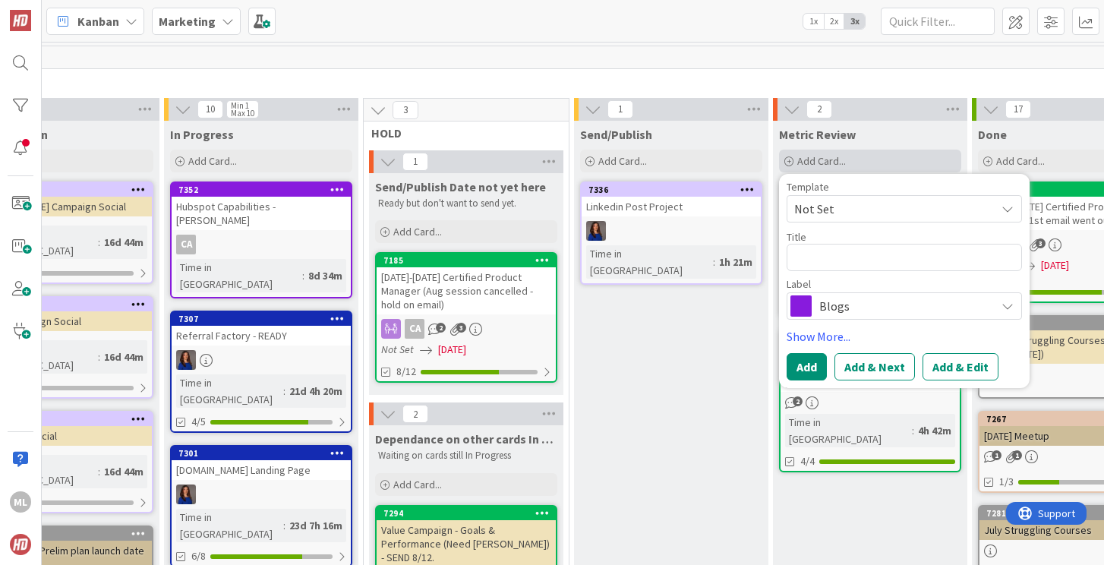
type textarea "x"
type textarea "B"
type textarea "x"
type textarea "Bi"
type textarea "x"
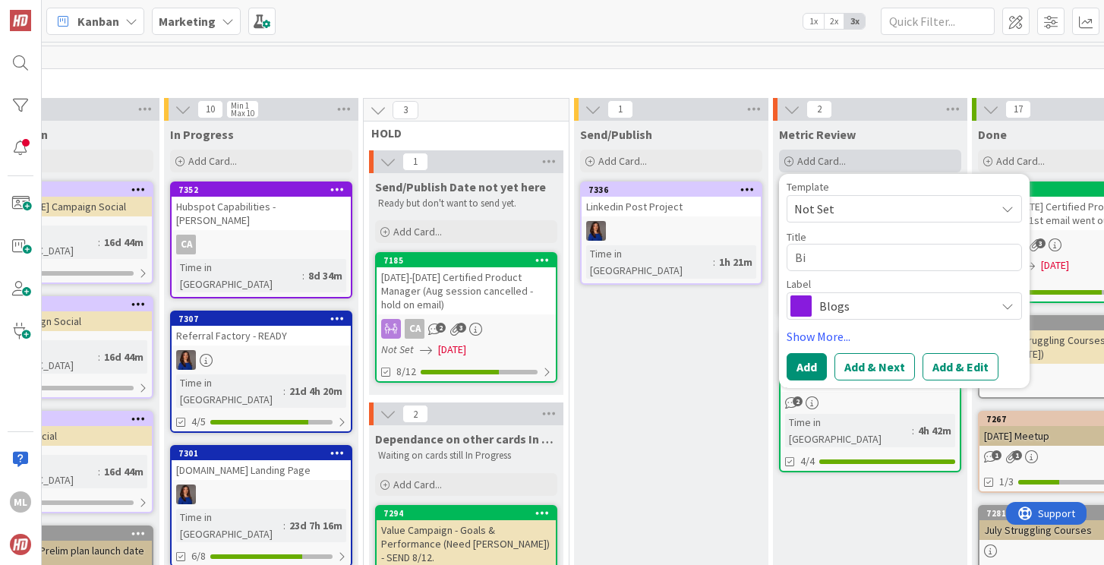
type textarea "Bi"
type textarea "x"
type textarea "Bi w"
type textarea "x"
type textarea "Bi we"
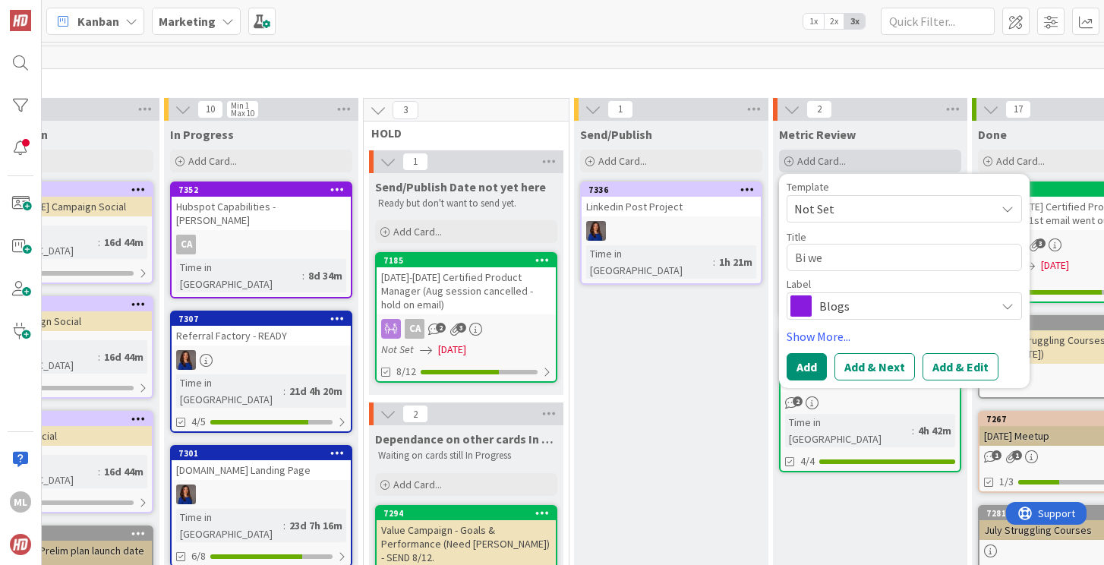
type textarea "x"
type textarea "Bi wee"
type textarea "x"
type textarea "Bi week"
type textarea "x"
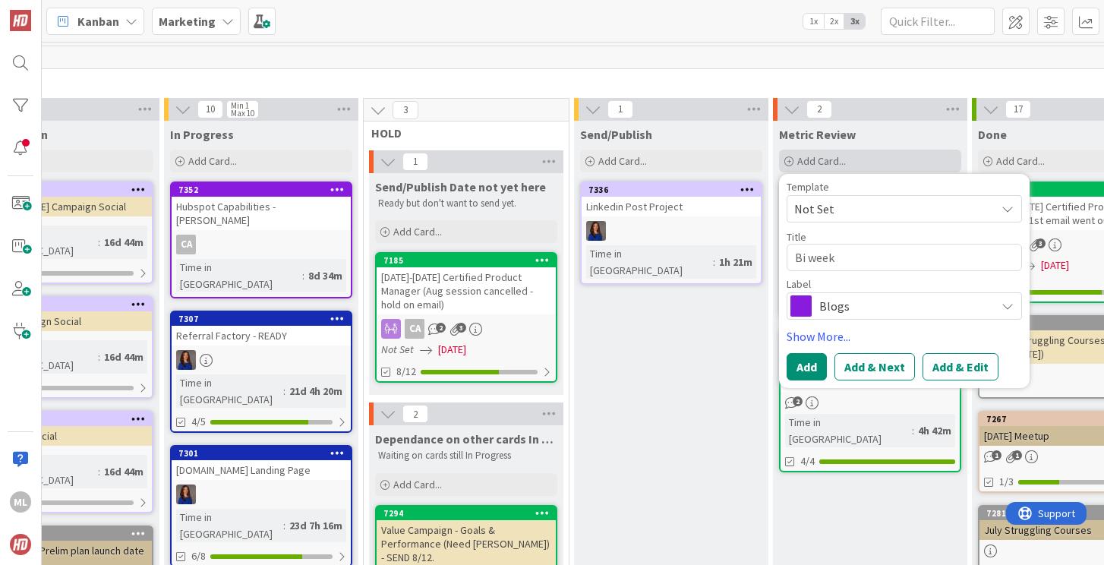
type textarea "Bi weekl"
type textarea "x"
type textarea "Bi weekly"
type textarea "x"
type textarea "Bi weekly"
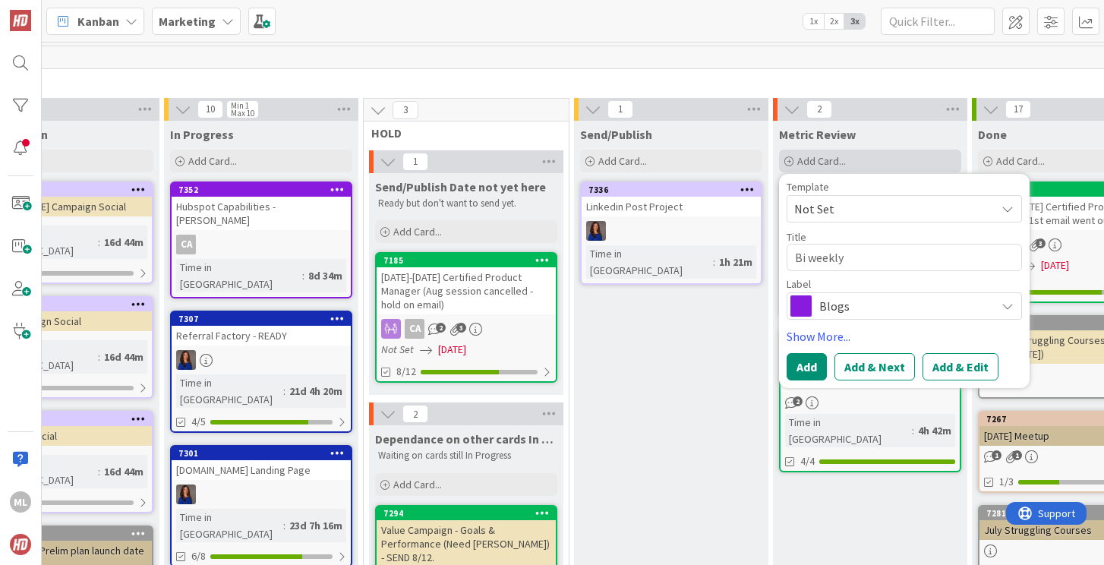
type textarea "x"
type textarea "Bi weekly r"
type textarea "x"
type textarea "Bi weekly re"
type textarea "x"
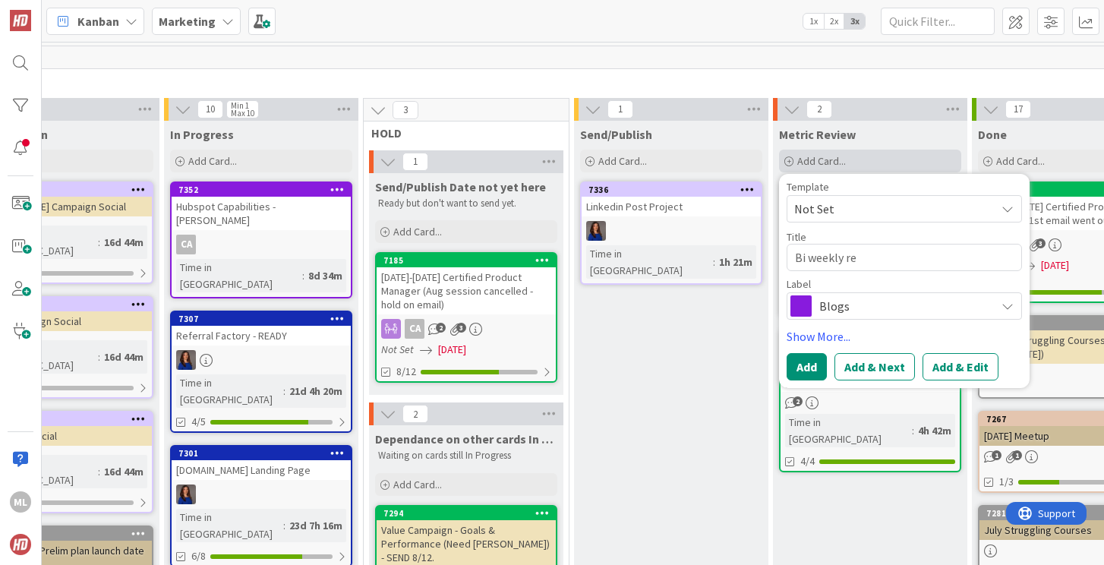
type textarea "Bi weekly rev"
type textarea "x"
type textarea "Bi weekly revi"
type textarea "x"
type textarea "Bi weekly revie"
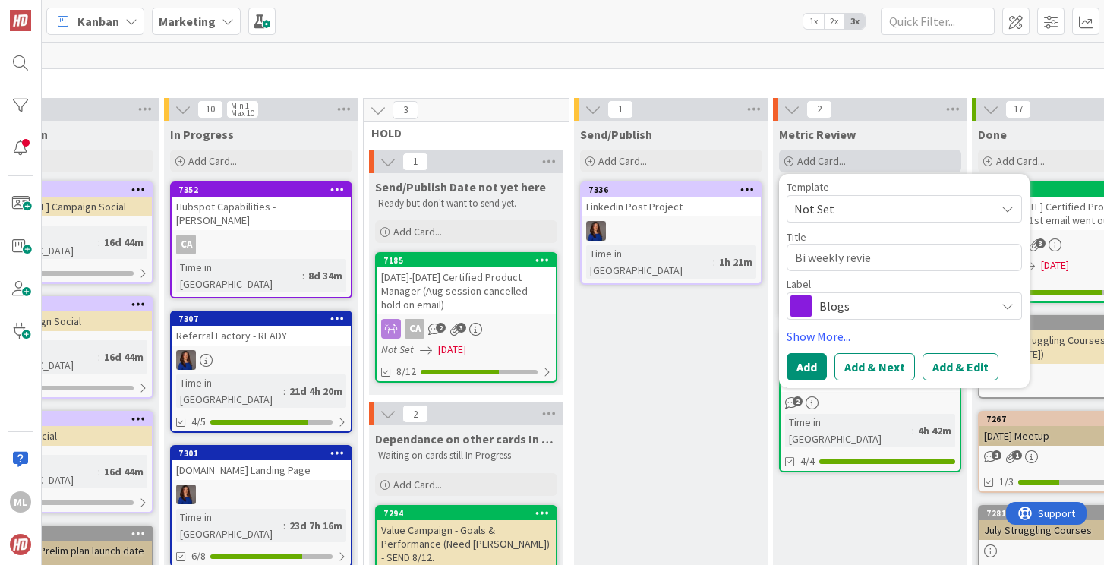
type textarea "x"
type textarea "Bi weekly revie"
type textarea "x"
type textarea "Bi weekly revie o"
type textarea "x"
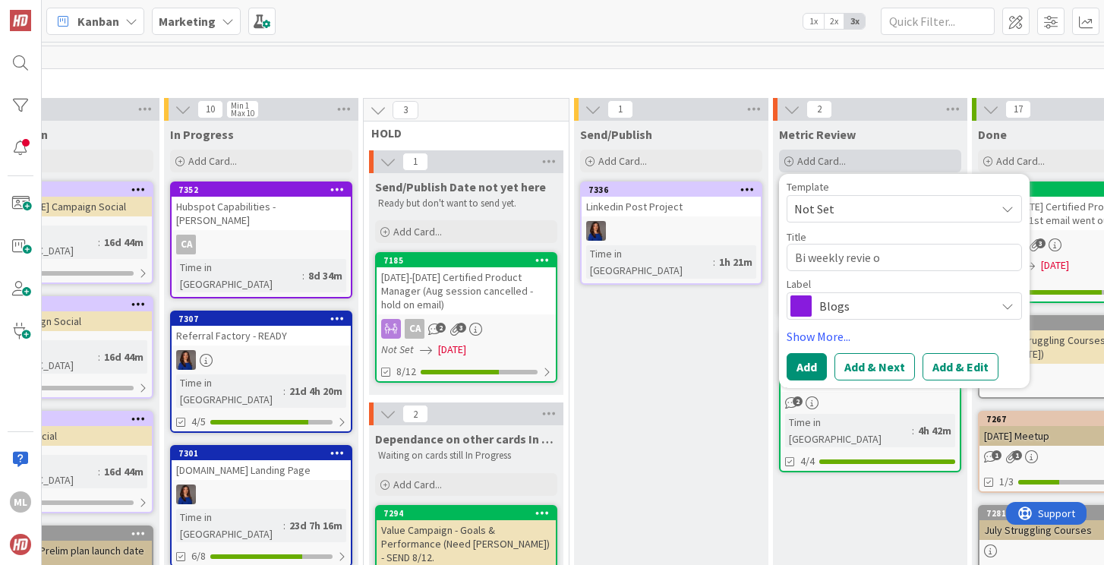
type textarea "Bi weekly revie"
type textarea "x"
type textarea "Bi weekly revie"
type textarea "x"
type textarea "Bi weekly review"
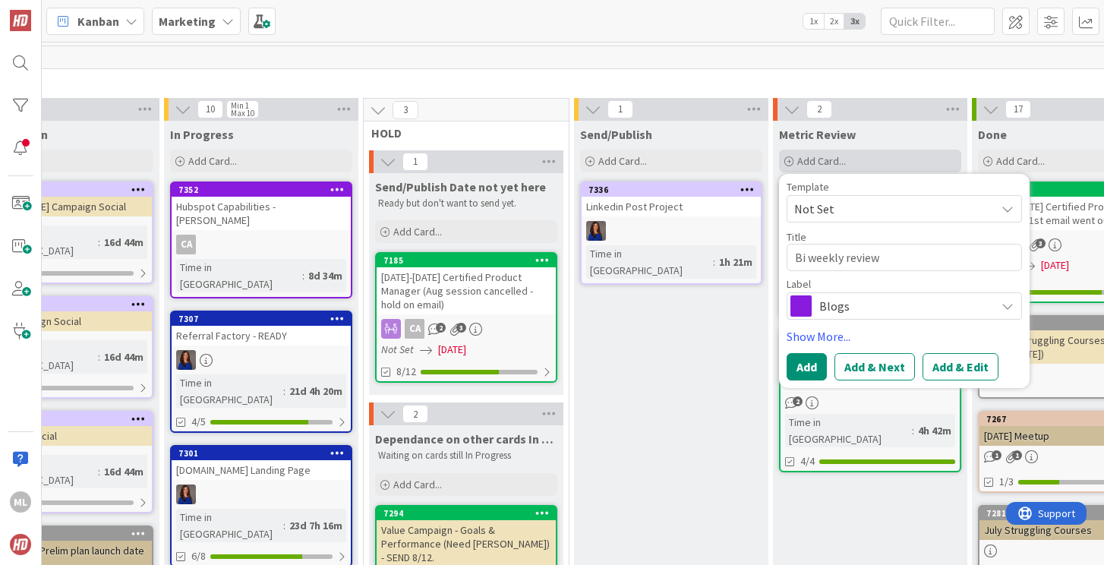
type textarea "x"
type textarea "Bi weekly review o"
type textarea "x"
type textarea "Bi weekly review of"
type textarea "x"
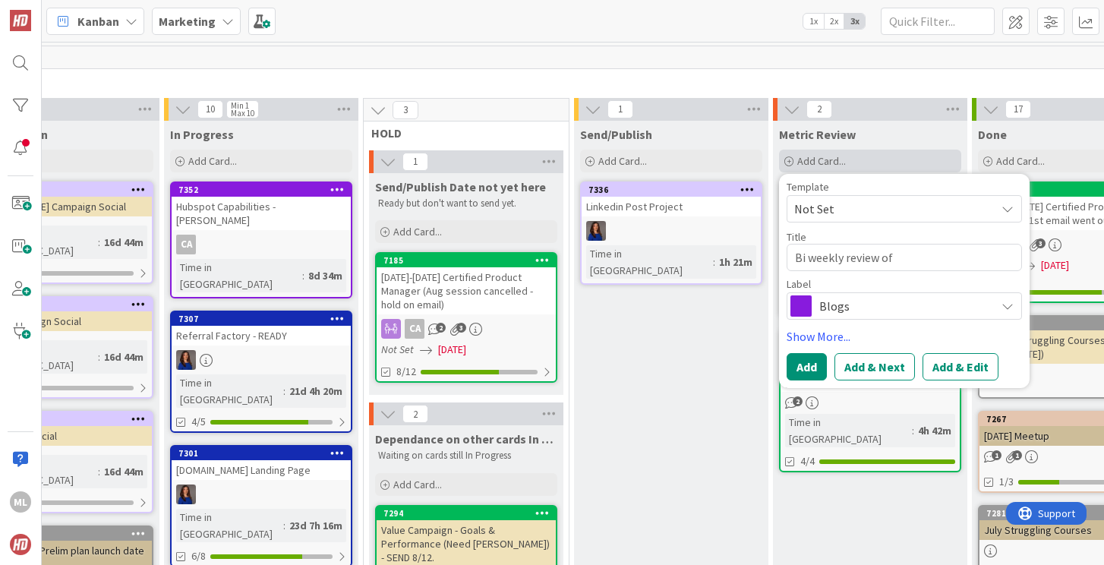
type textarea "Bi weekly review of"
type textarea "x"
type textarea "Bi weekly review of A"
type textarea "x"
type textarea "Bi weekly review of Ab"
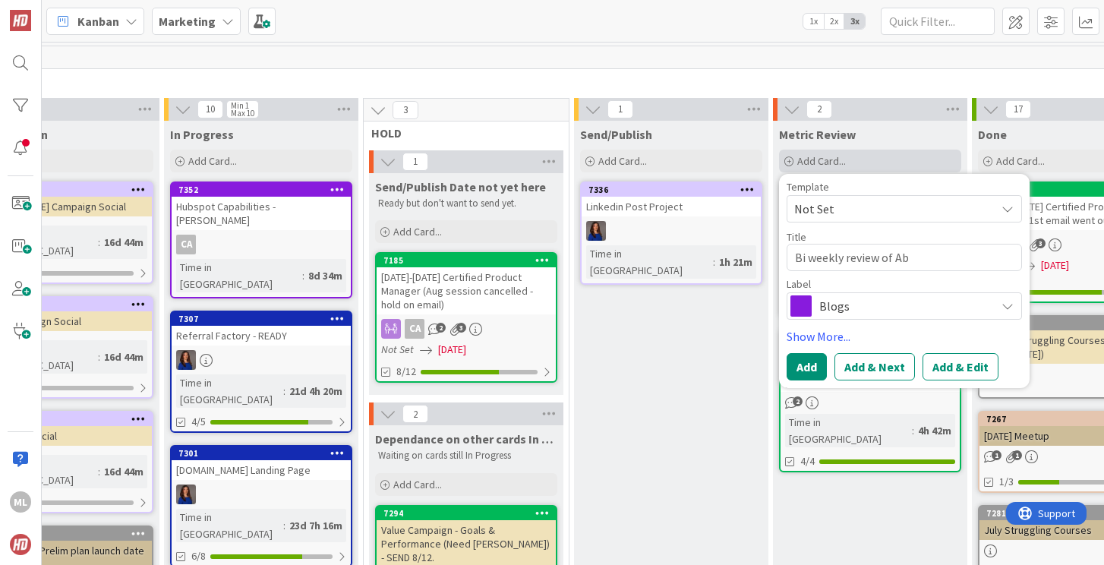
type textarea "x"
type textarea "Bi weekly review of Aba"
type textarea "x"
type textarea "Bi weekly review of Aban"
type textarea "x"
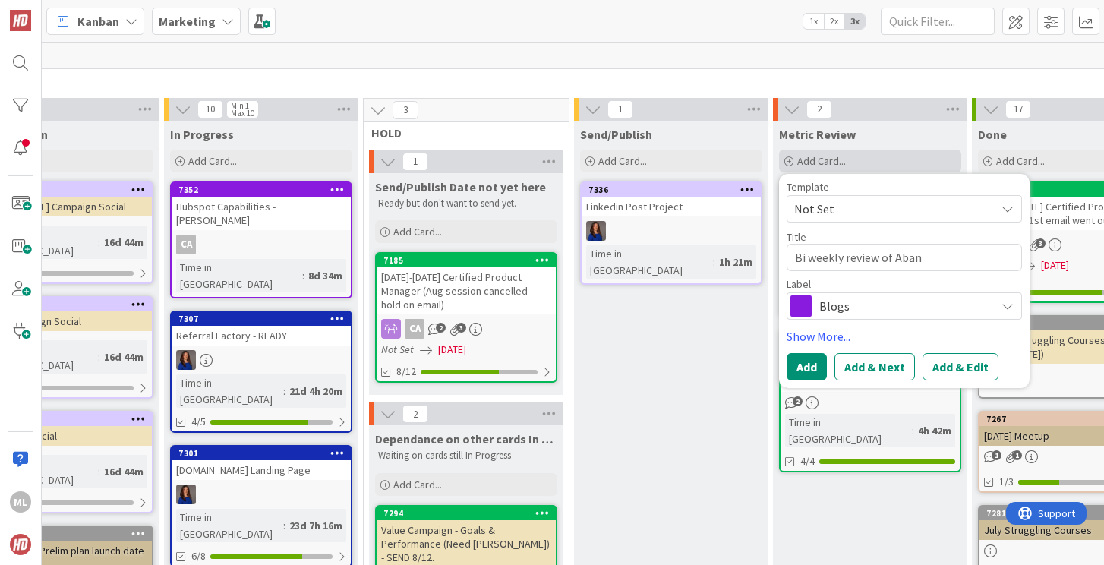
type textarea "Bi weekly review of Aband"
type textarea "x"
type textarea "Bi weekly review of Abando"
type textarea "x"
type textarea "Bi weekly review of Abandon"
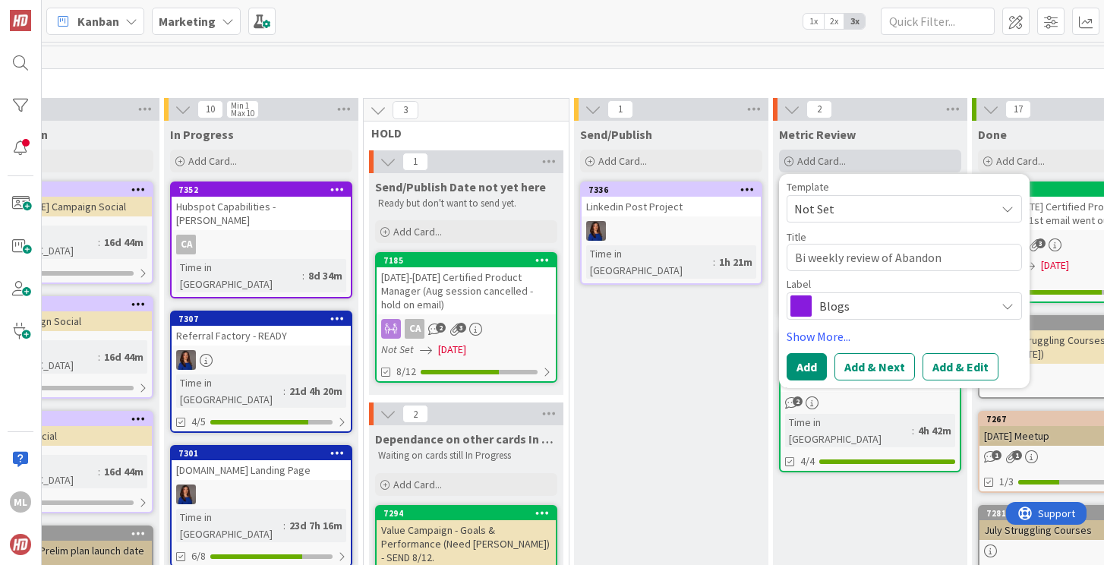
type textarea "x"
type textarea "Bi weekly review of Abandon"
type textarea "x"
type textarea "Bi weekly review of Abandon c"
type textarea "x"
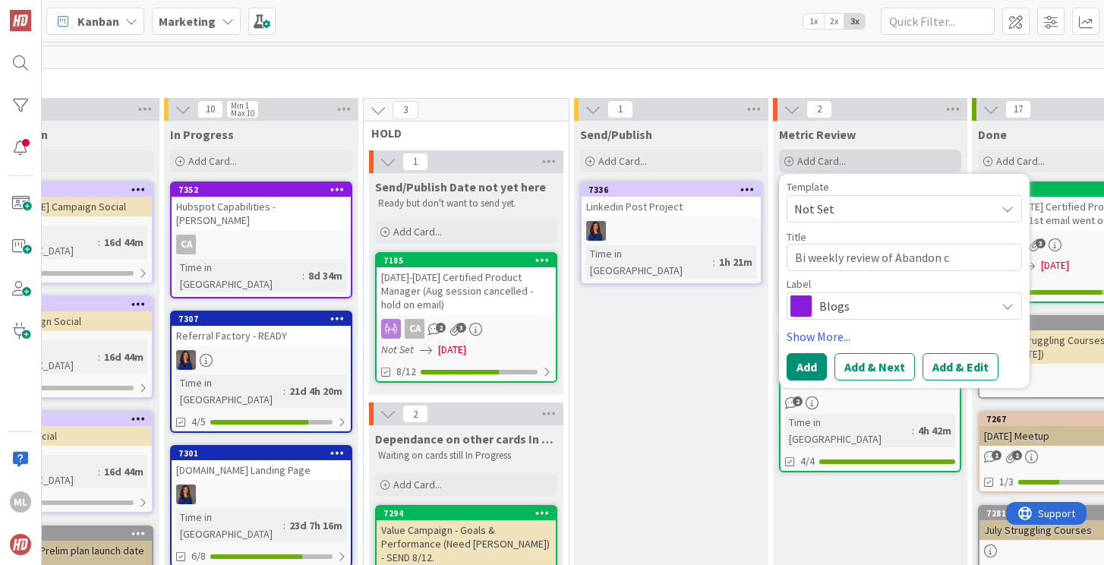
type textarea "Bi weekly review of Abandon ca"
type textarea "x"
type textarea "Bi weekly review of Abandon car"
type textarea "x"
type textarea "Bi weekly review of Abandon cart"
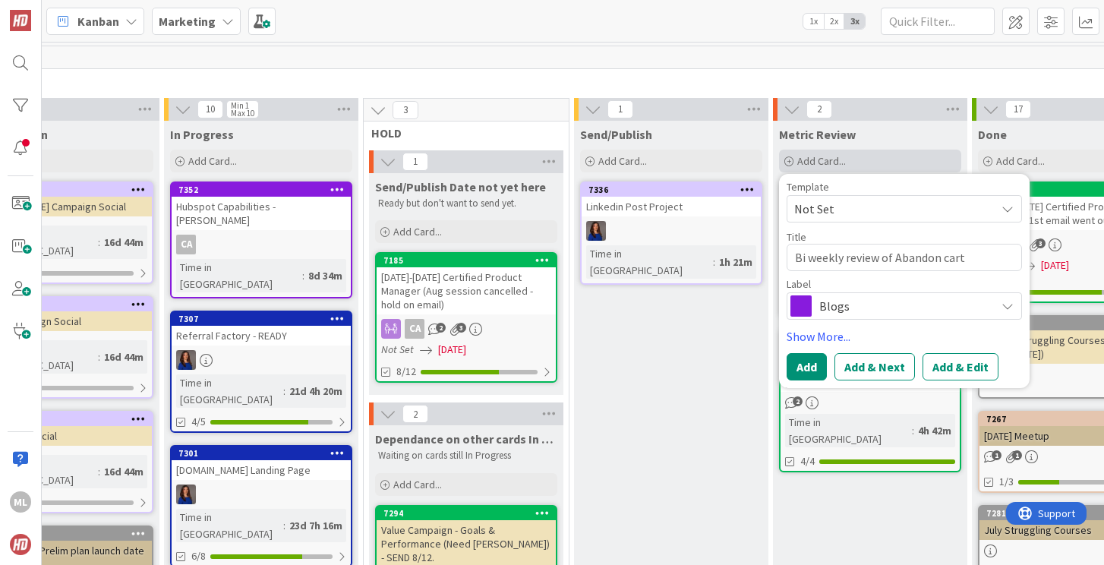
type textarea "x"
type textarea "Bi weekly review of Abandon cart"
type textarea "x"
type textarea "Bi weekly review of Abandon cart n"
type textarea "x"
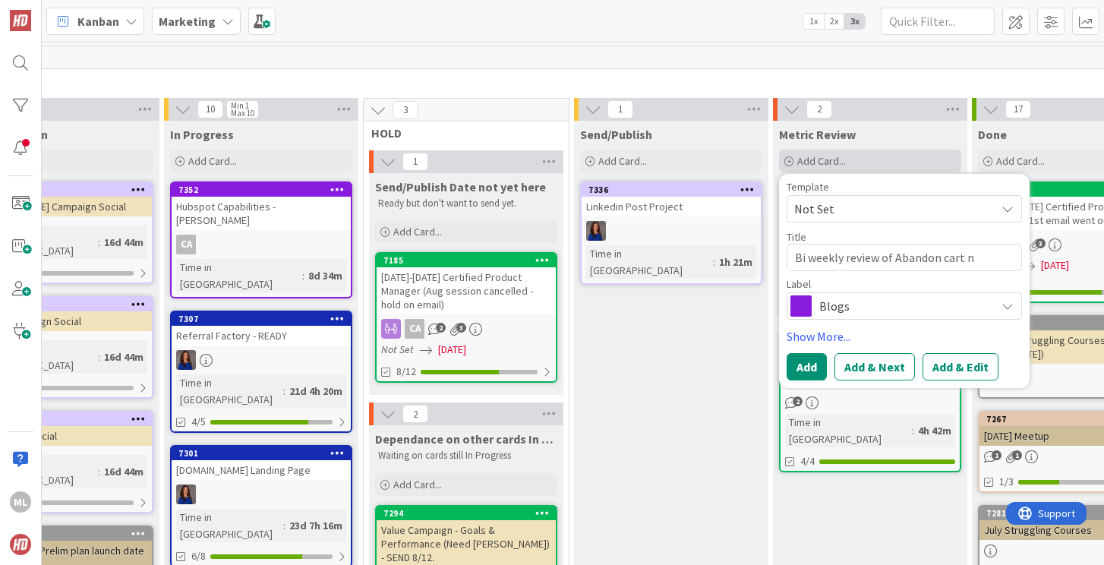
type textarea "Bi weekly review of Abandon cart nu"
type textarea "x"
type textarea "Bi weekly review of Abandon cart numb"
type textarea "x"
type textarea "Bi weekly review of Abandon cart number"
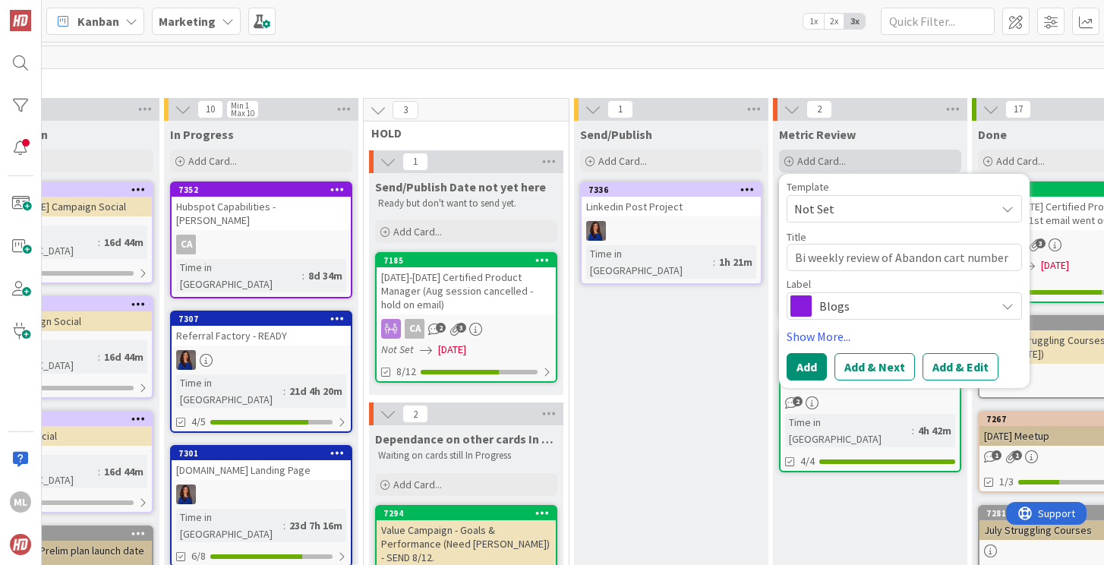
type textarea "x"
type textarea "Bi weekly review of Abandon cart numbers"
click at [811, 370] on button "Add" at bounding box center [806, 366] width 40 height 27
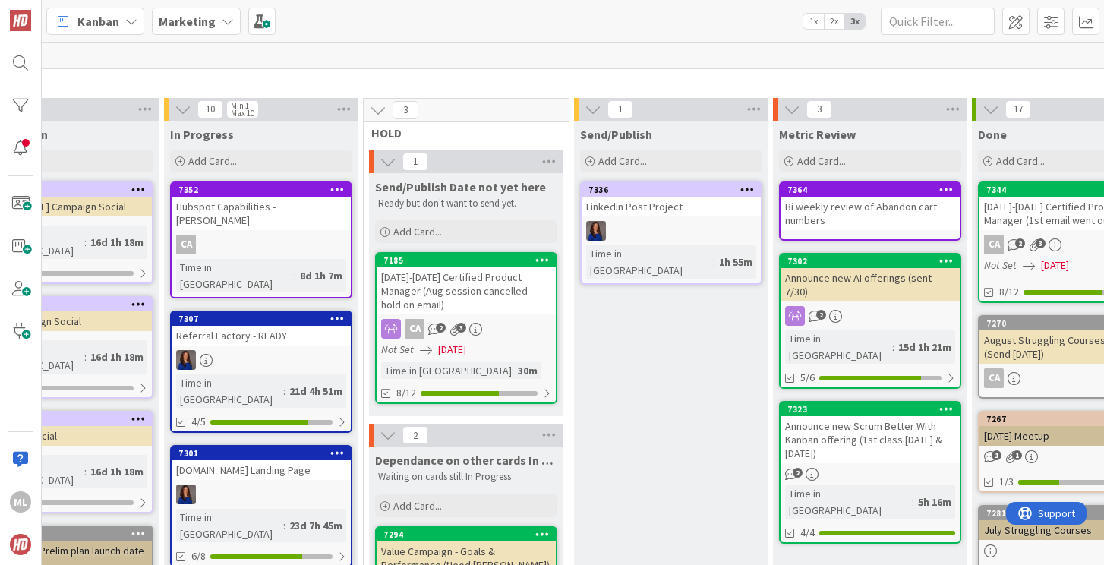
click at [846, 209] on div "Bi weekly review of Abandon cart numbers" at bounding box center [869, 213] width 179 height 33
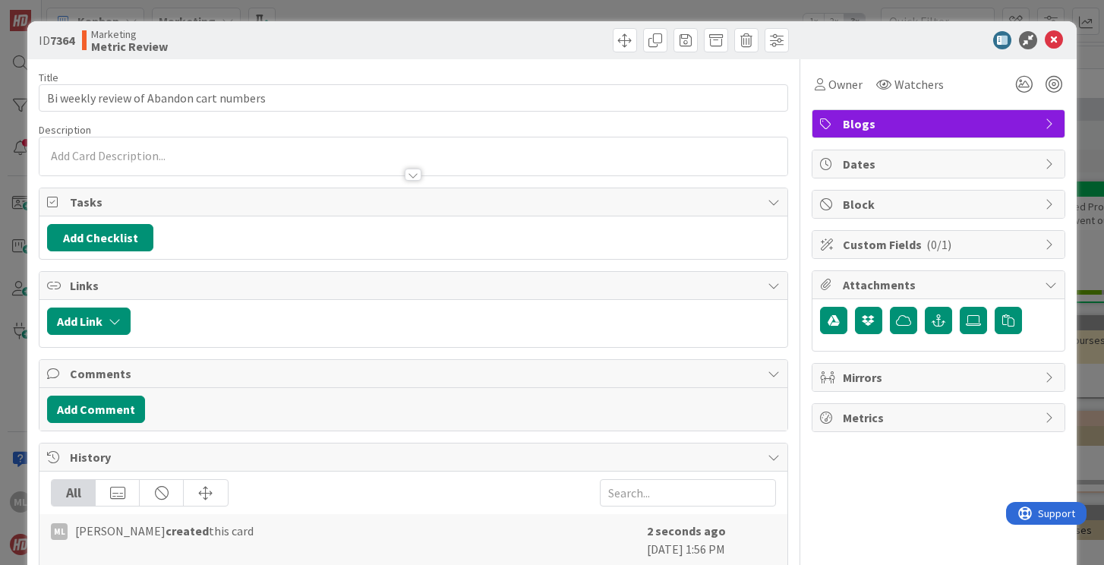
click at [883, 122] on span "Blogs" at bounding box center [940, 124] width 194 height 18
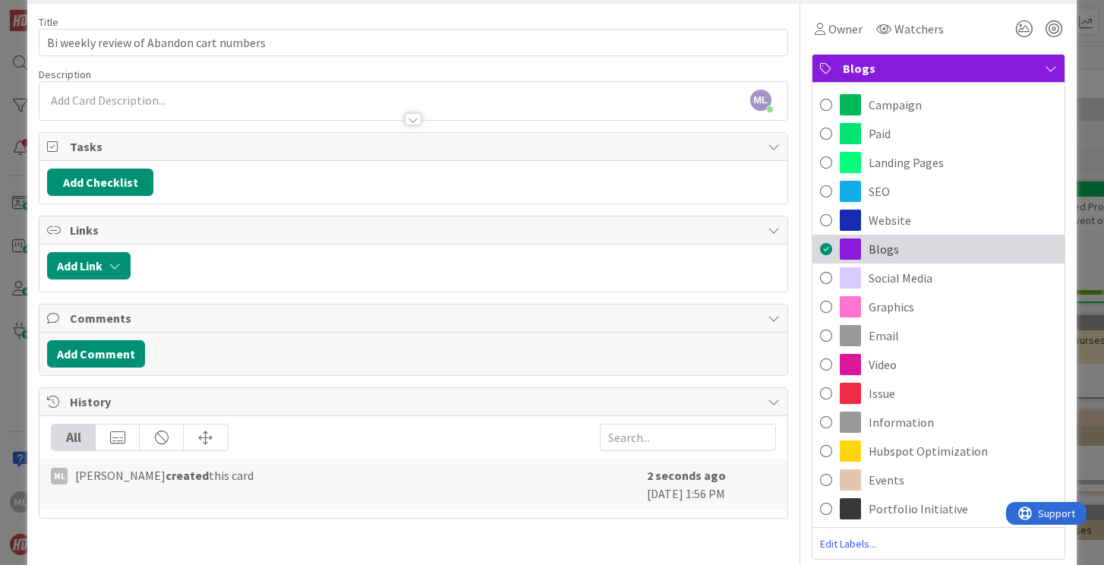
scroll to position [57, 0]
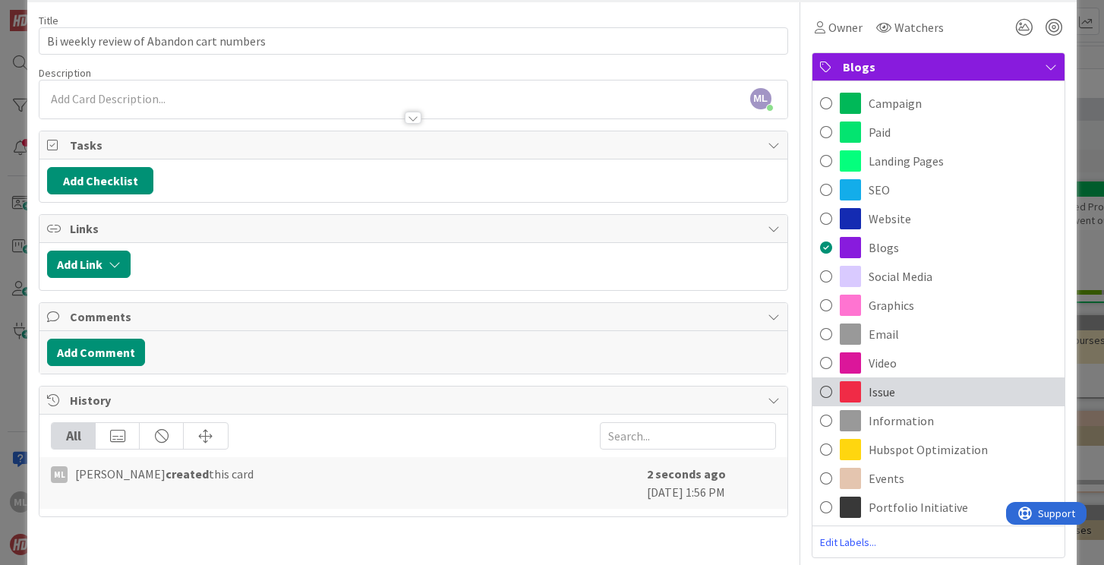
click at [824, 389] on span at bounding box center [826, 391] width 12 height 23
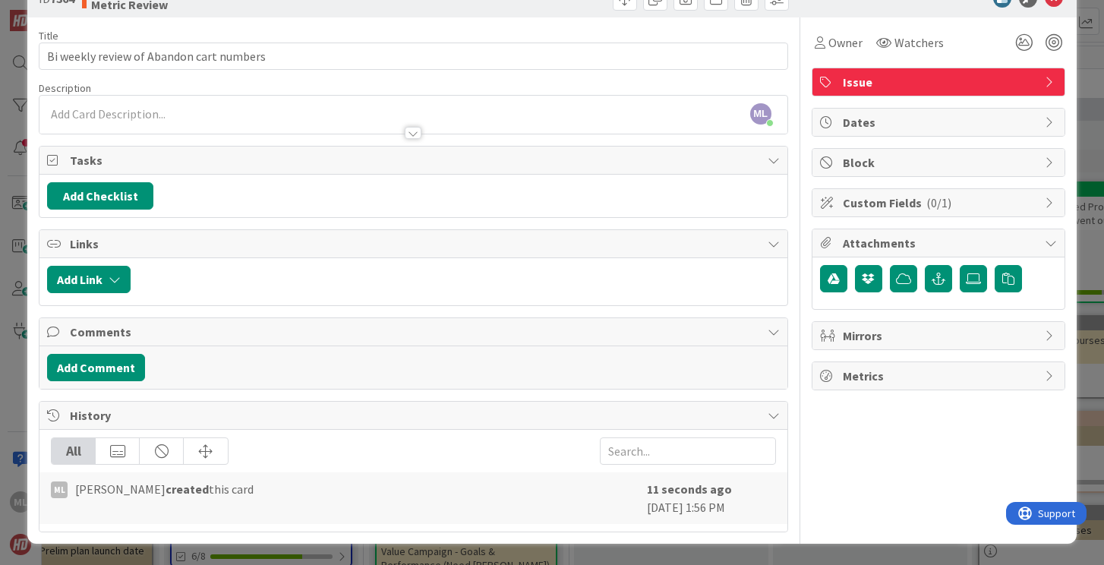
click at [831, 82] on icon at bounding box center [827, 82] width 15 height 12
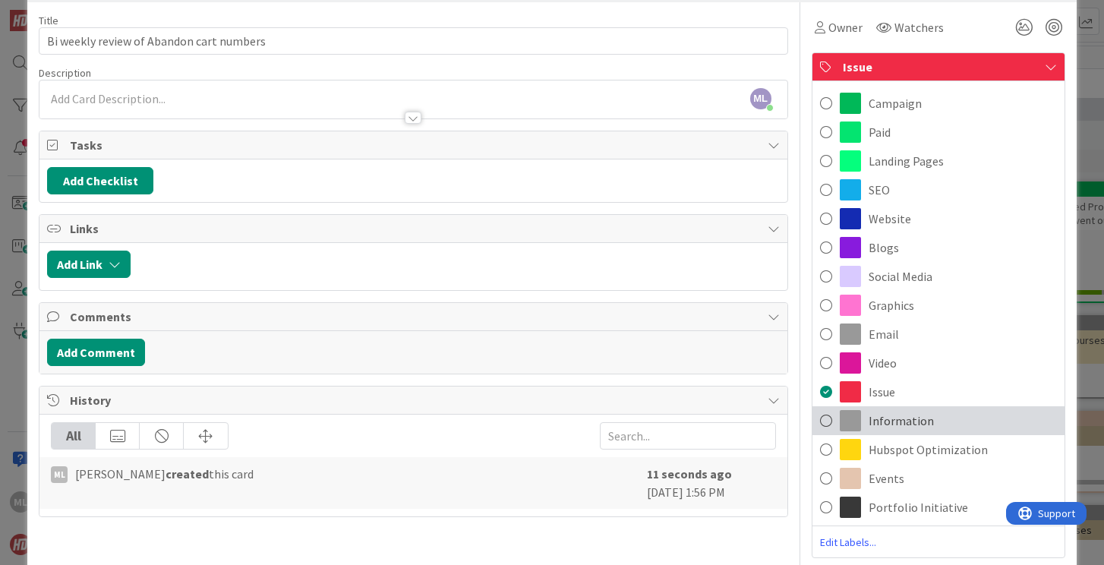
click at [824, 417] on span at bounding box center [826, 420] width 12 height 23
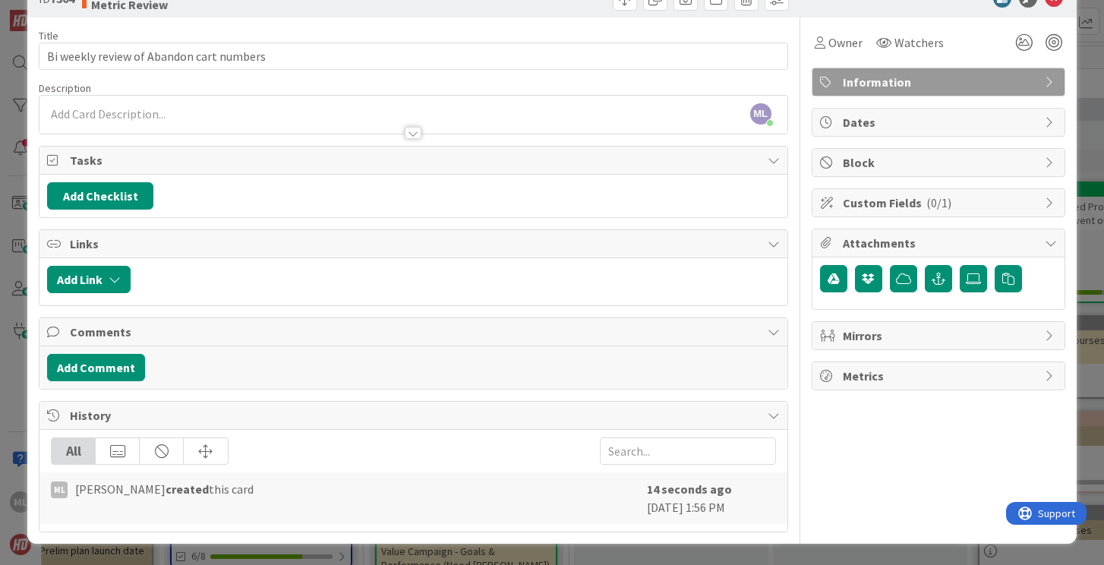
scroll to position [42, 0]
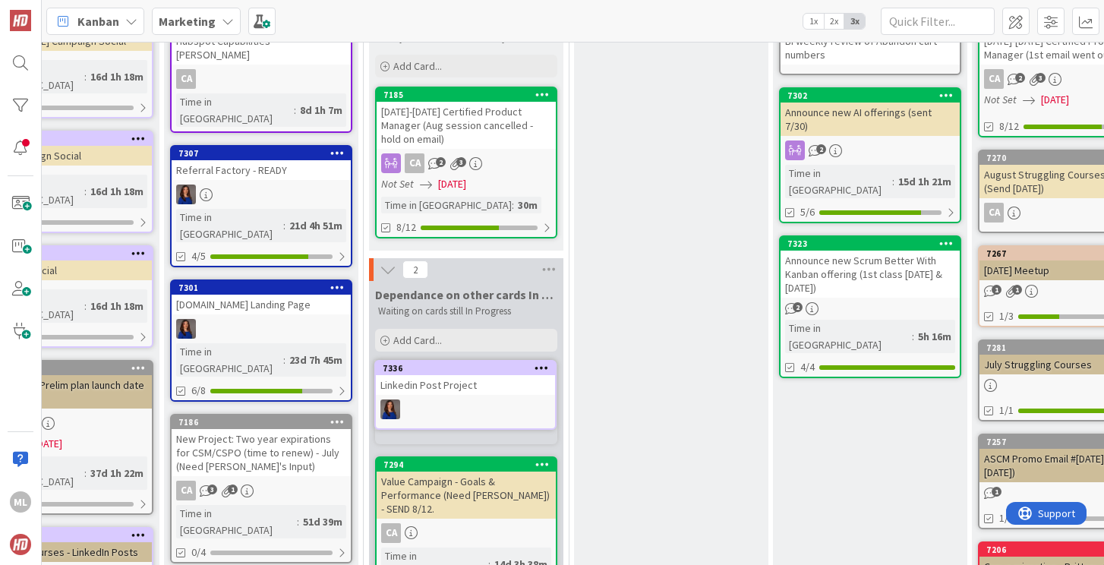
scroll to position [169, 323]
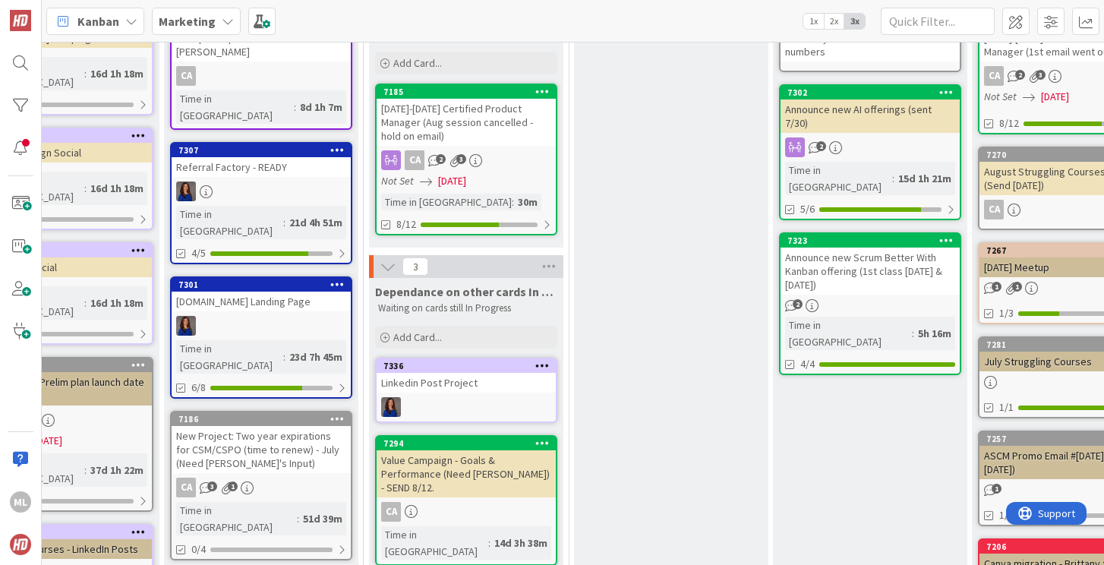
click at [485, 383] on div "Linkedin Post Project" at bounding box center [465, 383] width 179 height 20
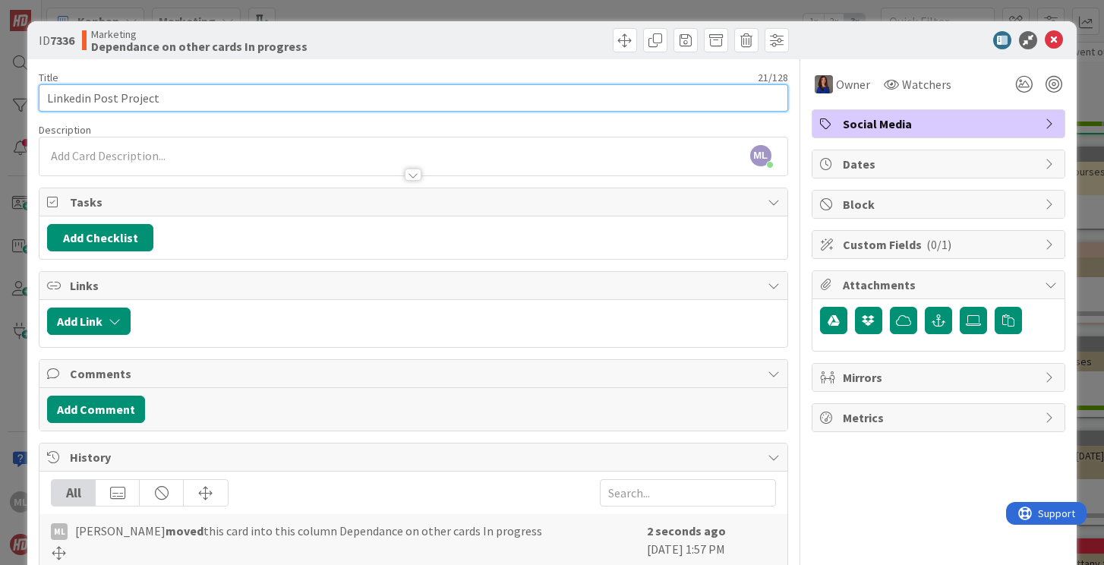
click at [251, 101] on input "Linkedin Post Project" at bounding box center [413, 97] width 748 height 27
type input "Linkedin Post Project - need OKR checklist on website (gated) and need OKR case…"
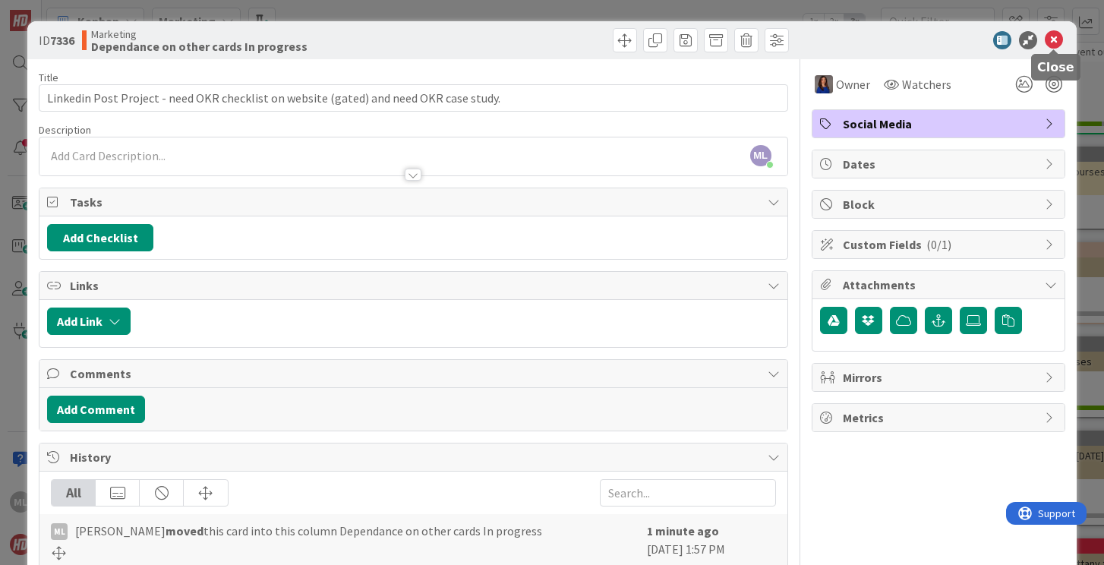
click at [1054, 43] on icon at bounding box center [1053, 40] width 18 height 18
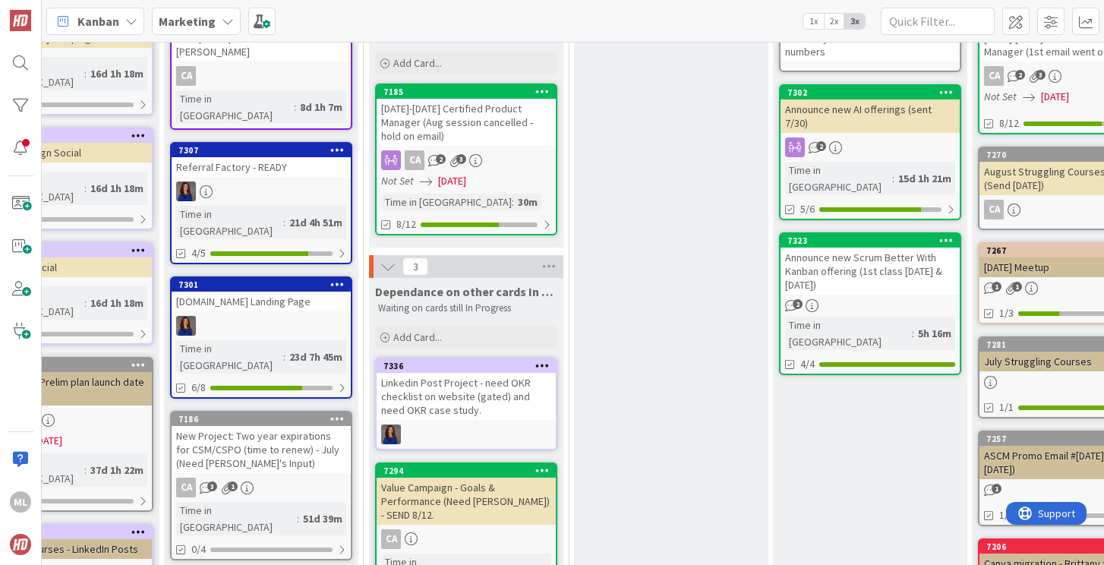
scroll to position [0, 323]
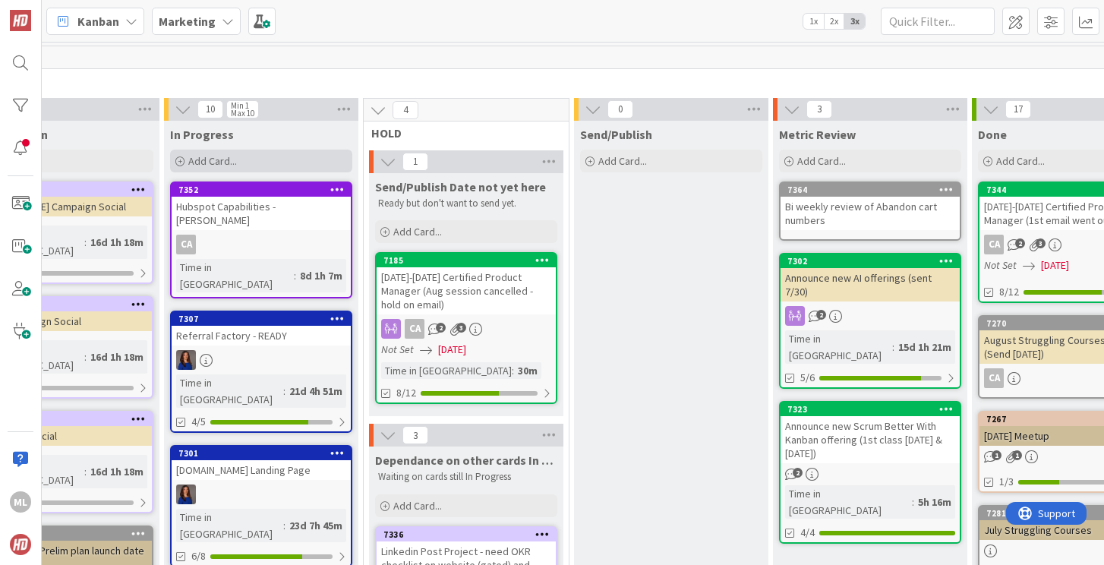
click at [269, 161] on div "Add Card..." at bounding box center [261, 161] width 182 height 23
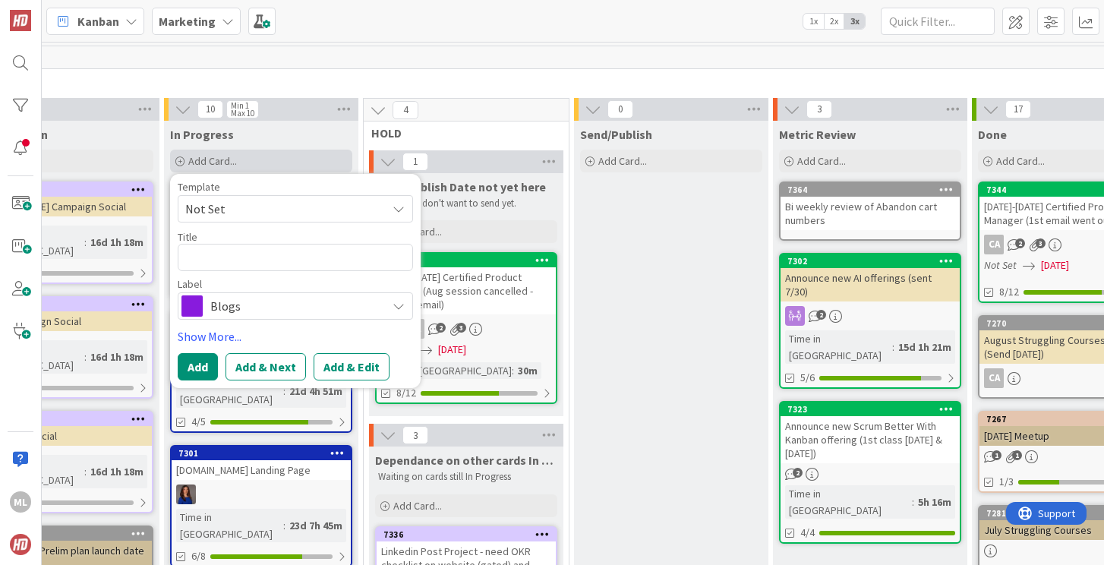
type textarea "x"
type textarea "A"
type textarea "x"
type textarea "Ab"
type textarea "x"
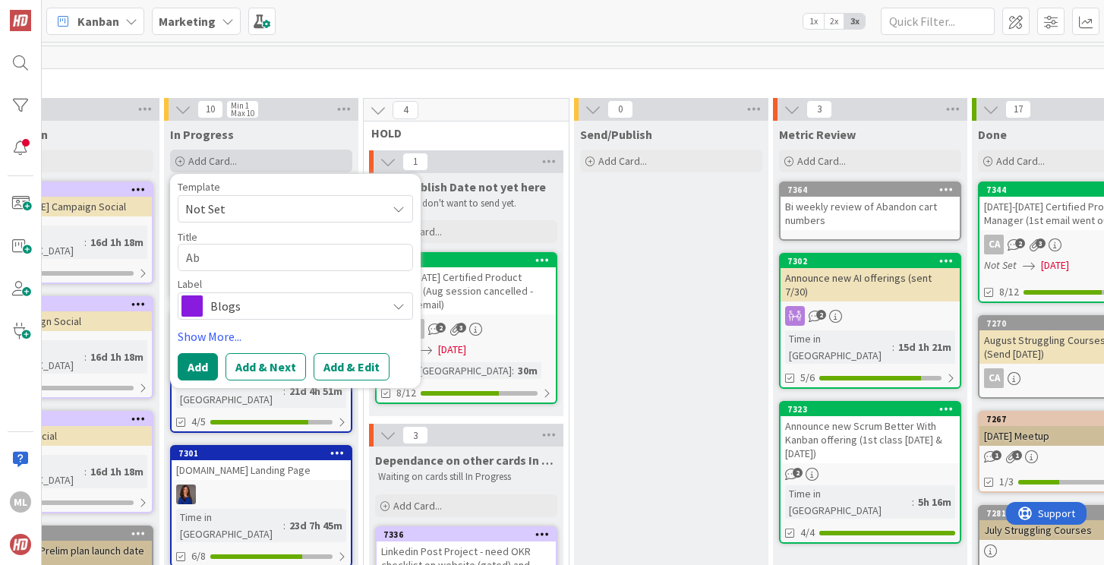
type textarea "Aba"
type textarea "x"
type textarea "Aban"
type textarea "x"
type textarea "Aband"
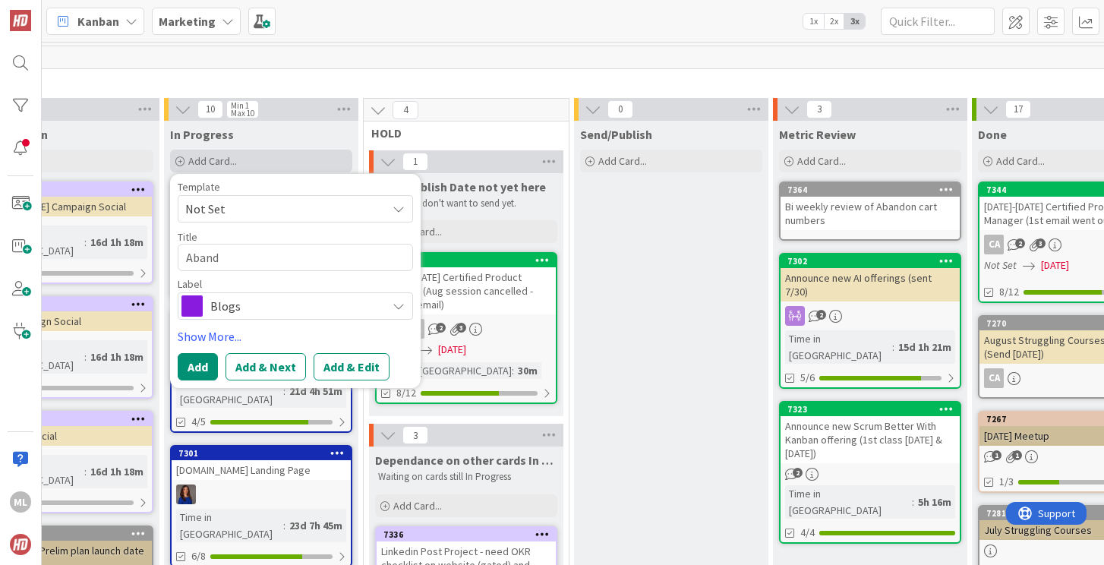
type textarea "x"
type textarea "Abando"
type textarea "x"
type textarea "Abandon"
type textarea "x"
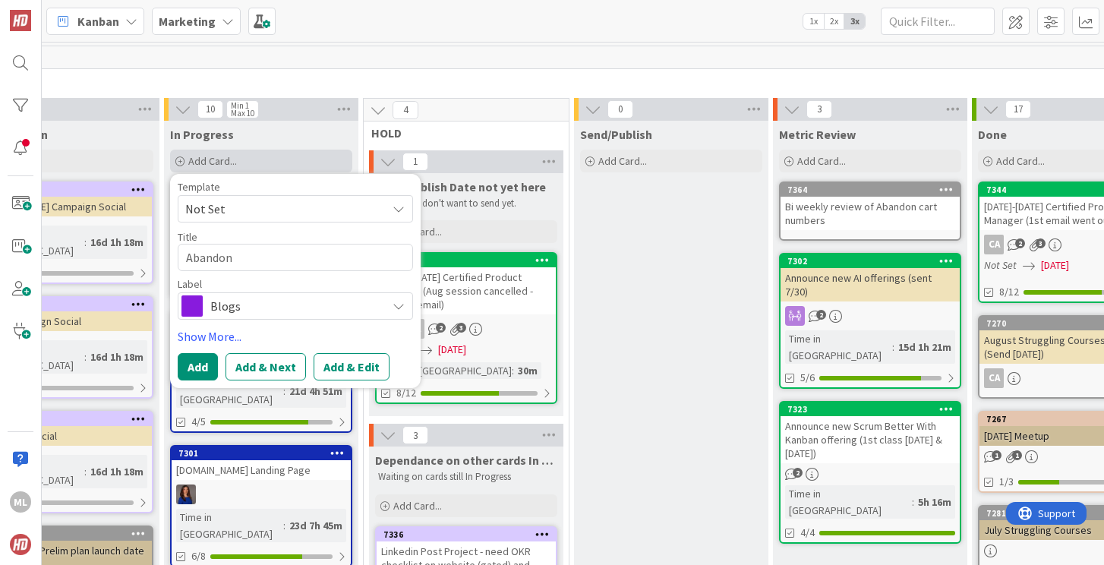
type textarea "Abandone"
type textarea "x"
type textarea "Abandoned"
type textarea "x"
type textarea "Abandoned"
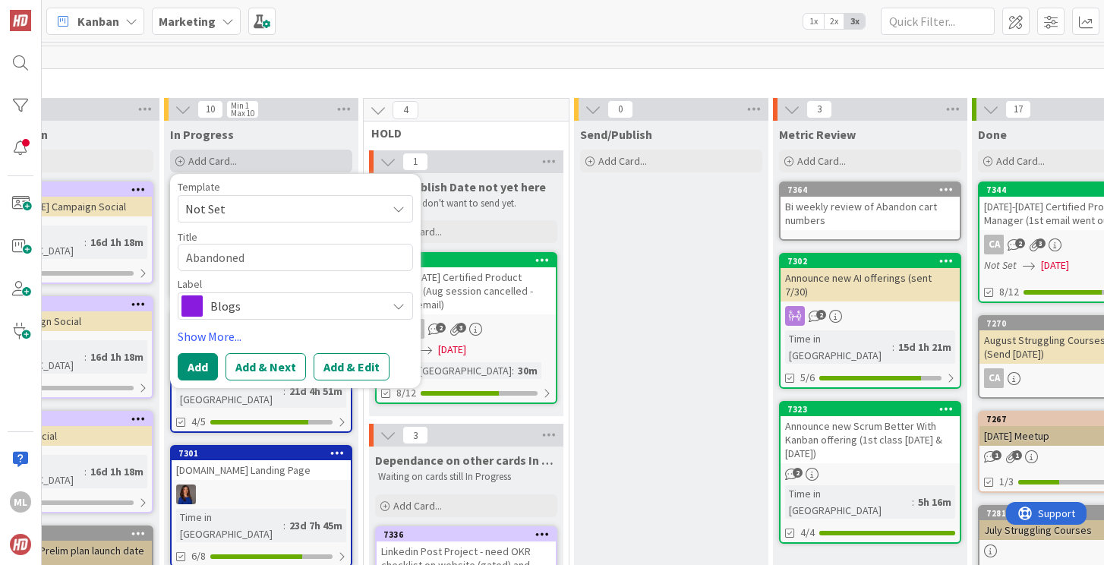
type textarea "x"
type textarea "Abandoned C"
type textarea "x"
type textarea "Abandoned Car"
type textarea "x"
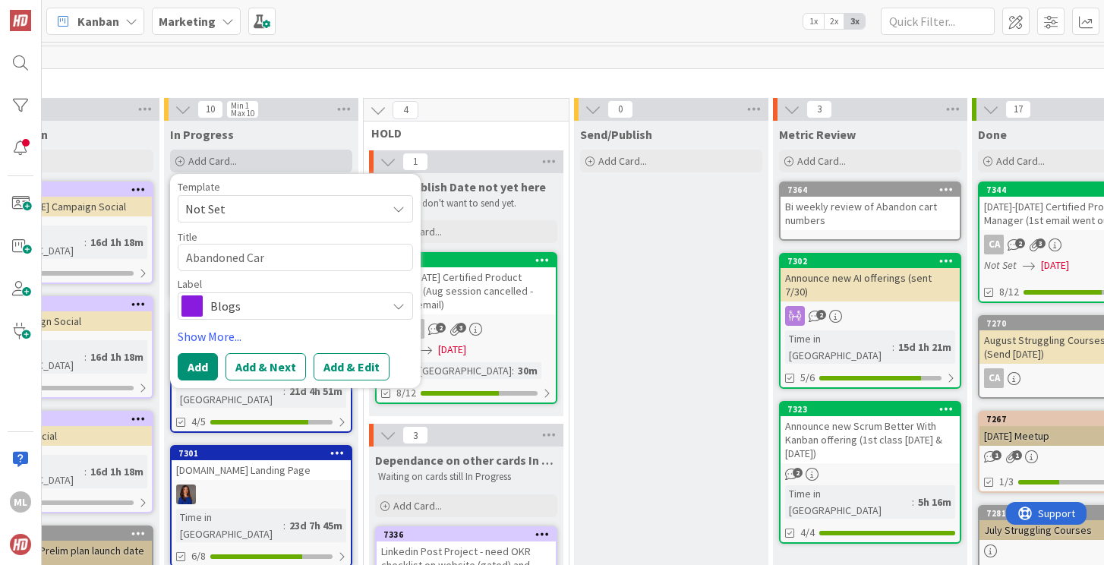
type textarea "Abandoned Cart"
type textarea "x"
type textarea "Abandoned Cart E"
type textarea "x"
type textarea "Abandoned Cart Em"
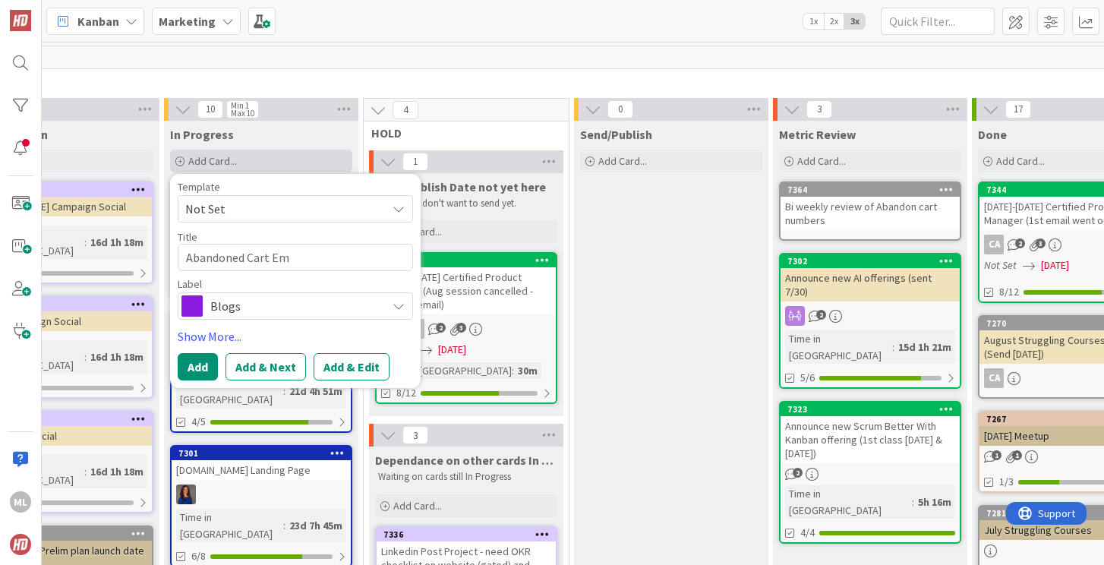
type textarea "x"
type textarea "Abandoned Cart Ema"
type textarea "x"
type textarea "Abandoned Cart Emai"
type textarea "x"
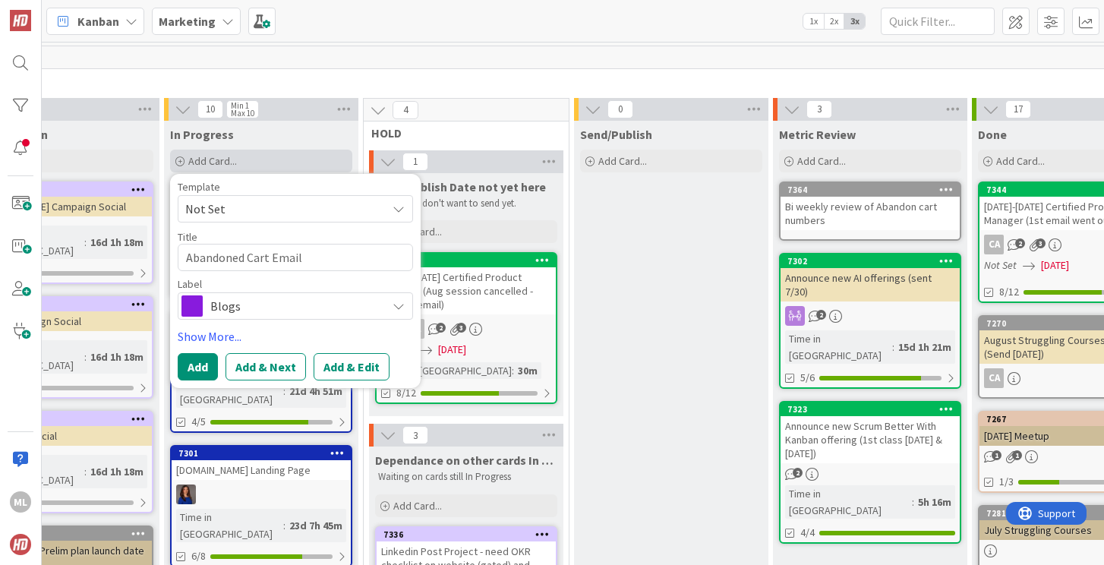
type textarea "Abandoned Cart Email"
type textarea "x"
type textarea "Abandoned Cart Email r"
type textarea "x"
type textarea "Abandoned Cart Email re"
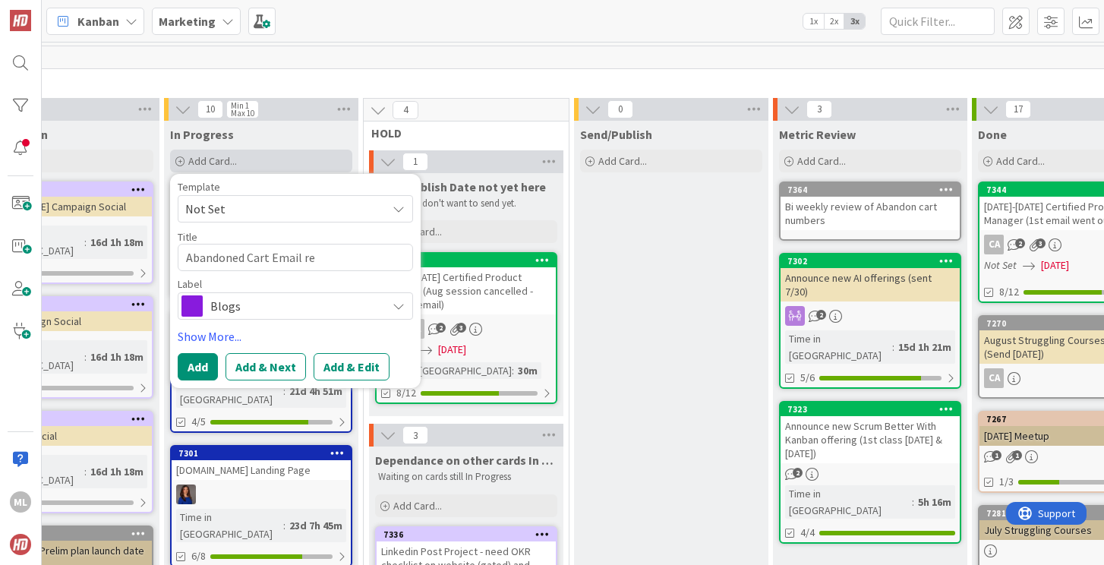
type textarea "x"
type textarea "Abandoned Cart Email red"
type textarea "x"
type textarea "Abandoned Cart Email redo"
type textarea "x"
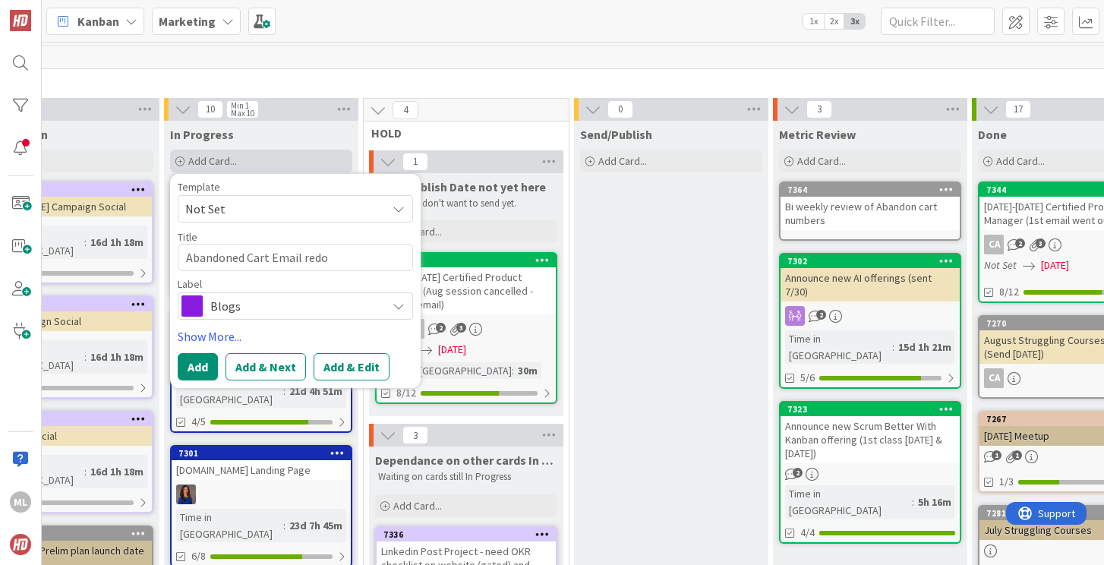
type textarea "Abandoned Cart Email red"
type textarea "x"
type textarea "Abandoned Cart Email re"
type textarea "x"
type textarea "Abandoned Cart Email rev"
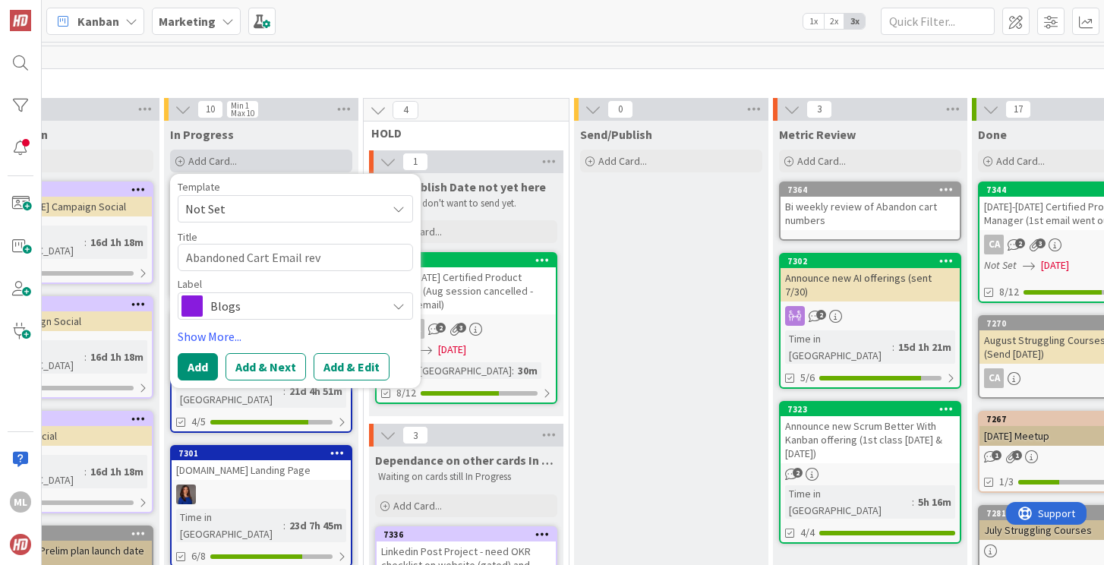
type textarea "x"
type textarea "Abandoned Cart Email revi"
type textarea "x"
type textarea "Abandoned Cart Email [PERSON_NAME]"
type textarea "x"
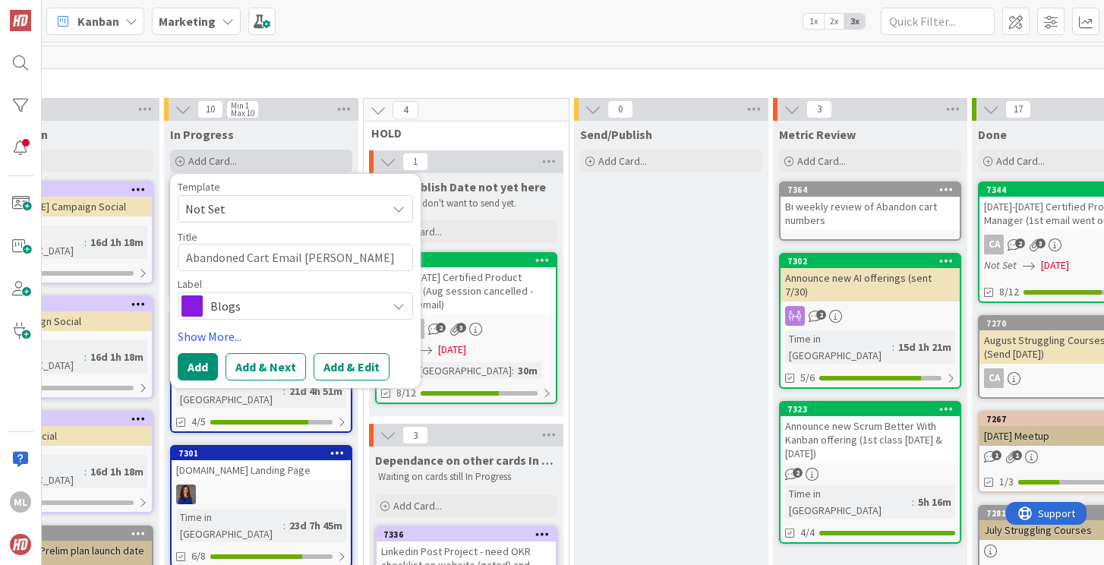
type textarea "Abandoned Cart Email revisi"
type textarea "x"
type textarea "Abandoned Cart Email revision"
type textarea "x"
type textarea "Abandoned Cart Email revisions"
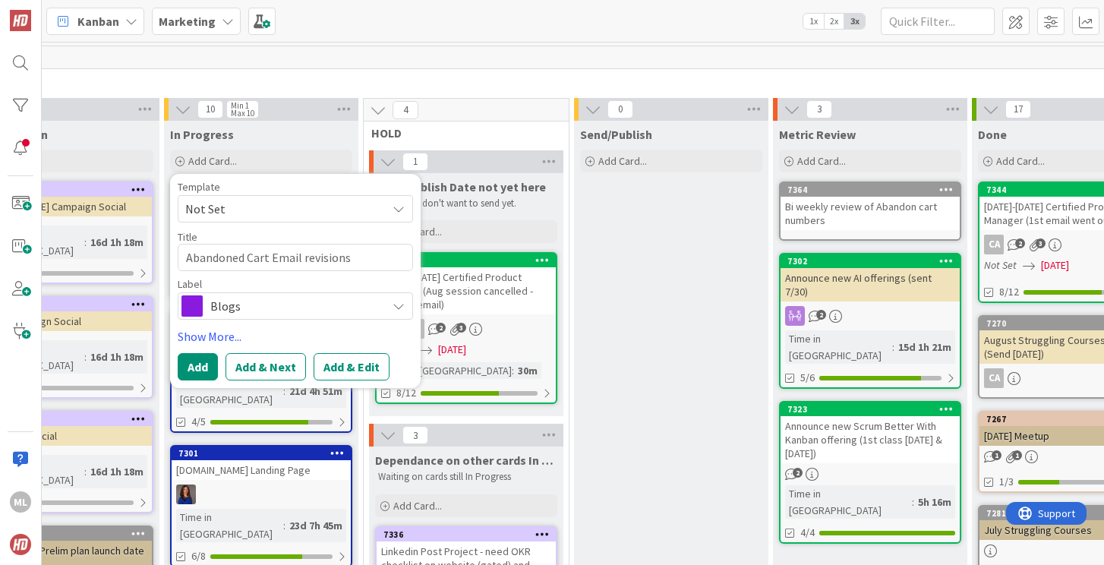
click at [235, 301] on span "Blogs" at bounding box center [294, 305] width 169 height 21
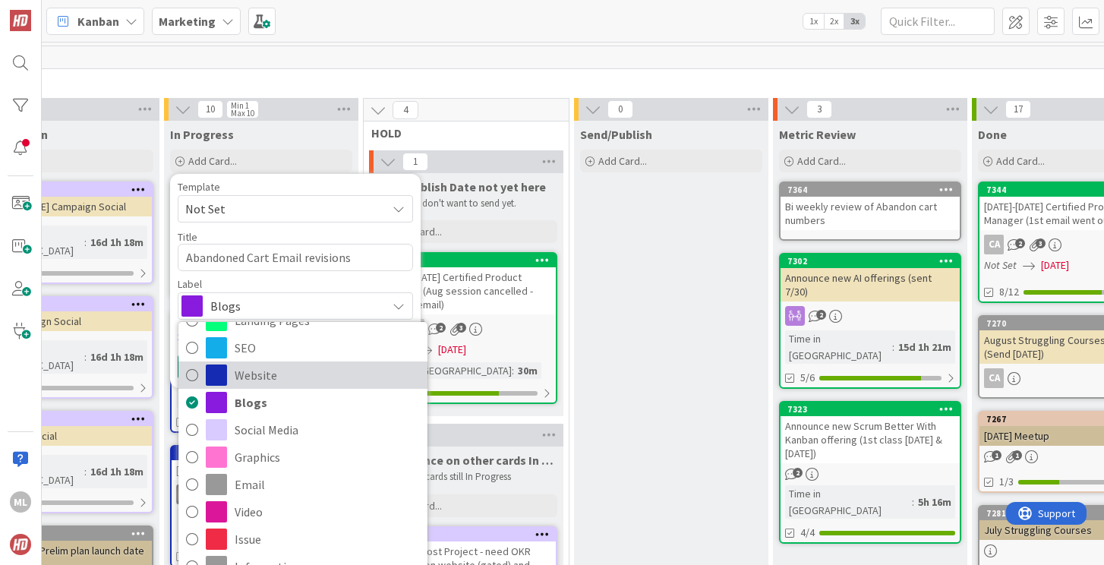
scroll to position [80, 0]
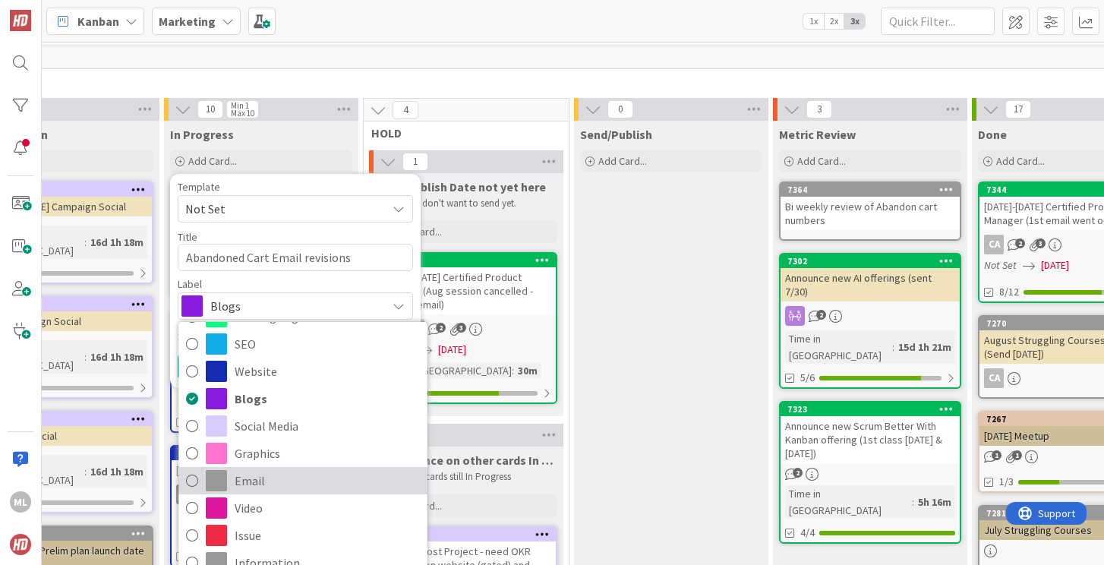
click at [191, 482] on icon at bounding box center [192, 480] width 12 height 23
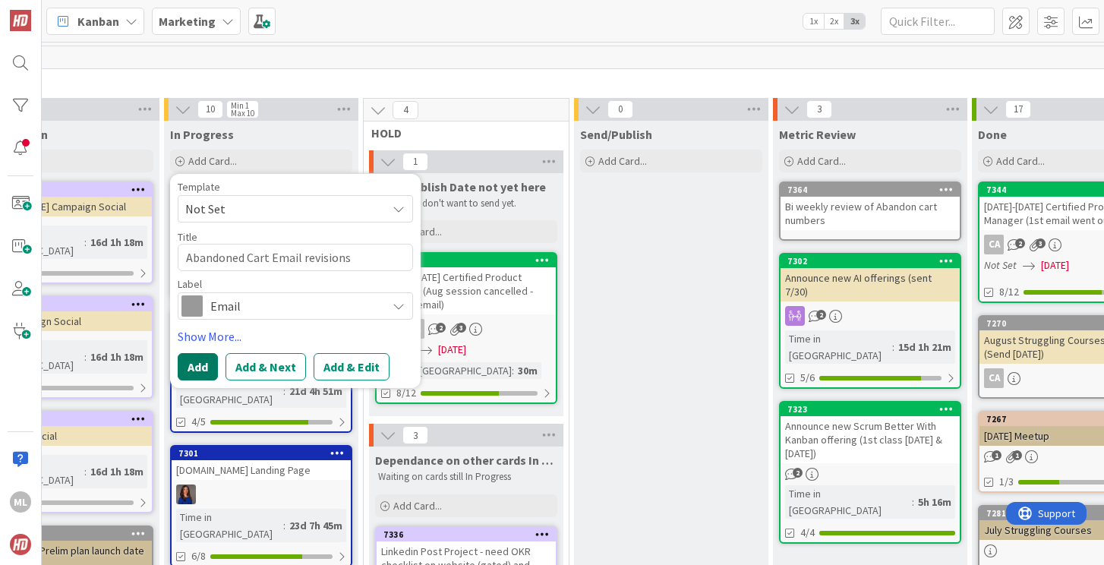
click at [197, 361] on button "Add" at bounding box center [198, 366] width 40 height 27
type textarea "x"
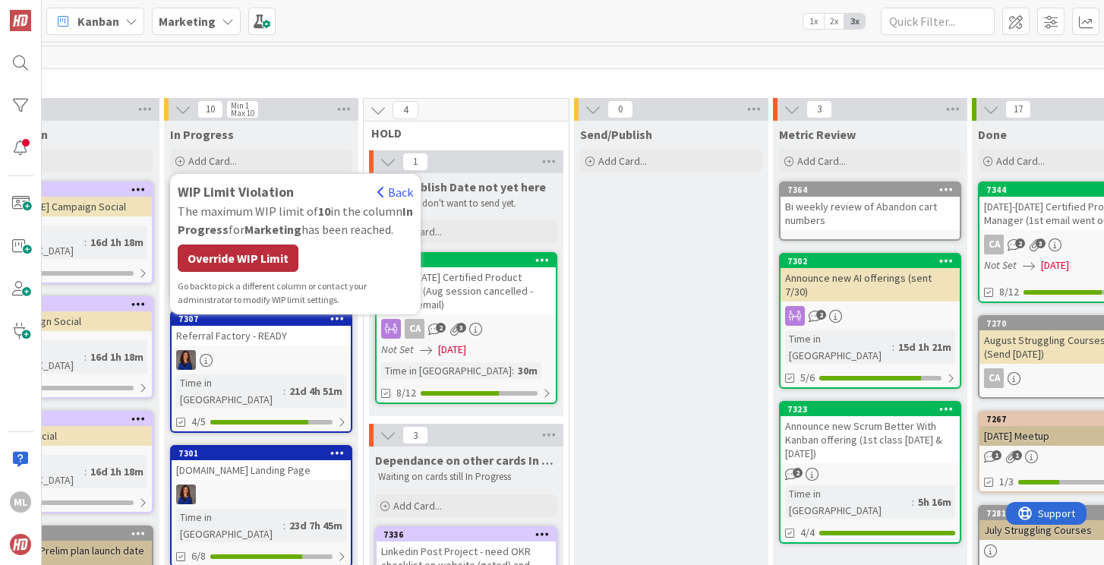
click at [257, 254] on div "Override WIP Limit" at bounding box center [238, 257] width 121 height 27
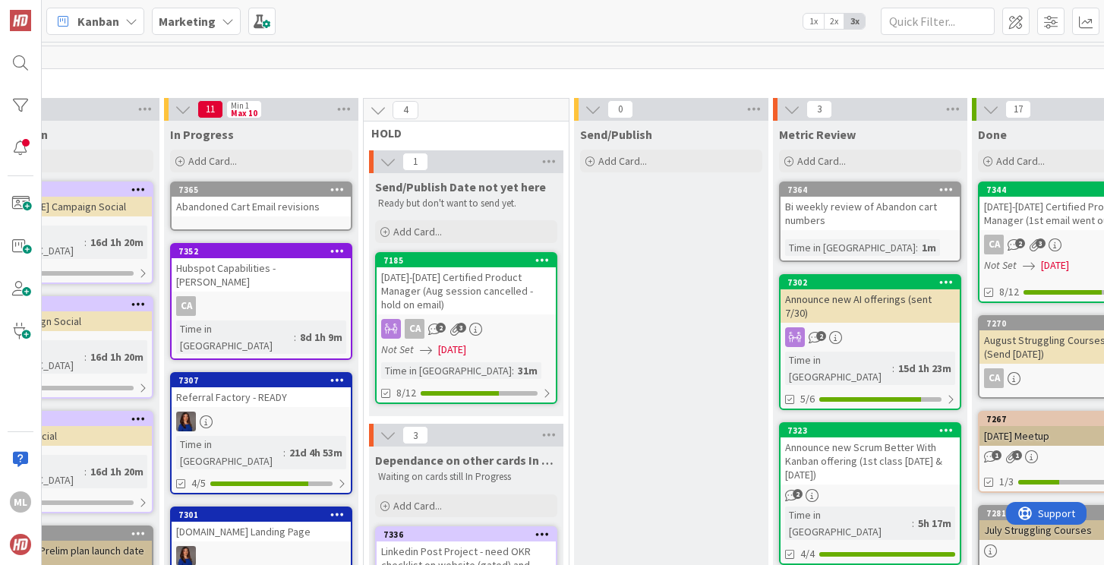
click at [275, 218] on link "7365 Abandoned Cart Email revisions" at bounding box center [261, 205] width 182 height 49
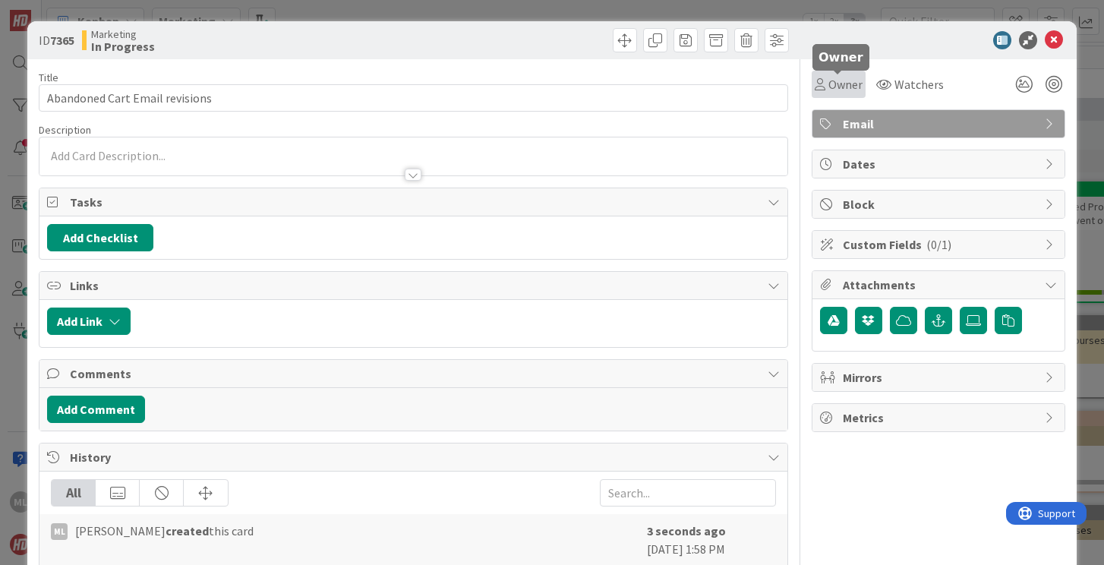
click at [837, 88] on span "Owner" at bounding box center [845, 84] width 34 height 18
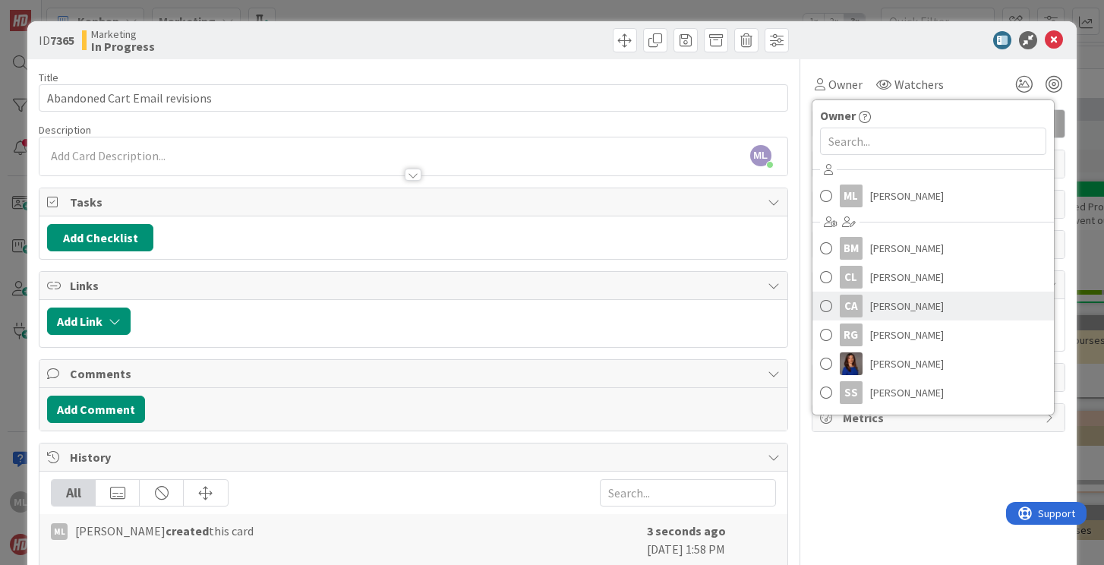
scroll to position [56, 0]
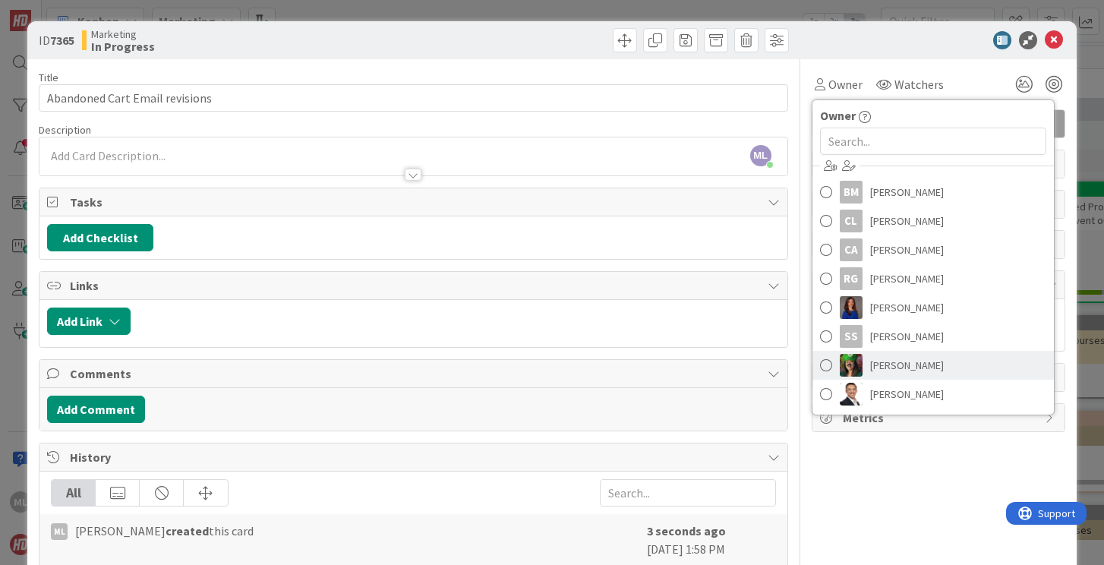
click at [828, 362] on span at bounding box center [826, 365] width 12 height 23
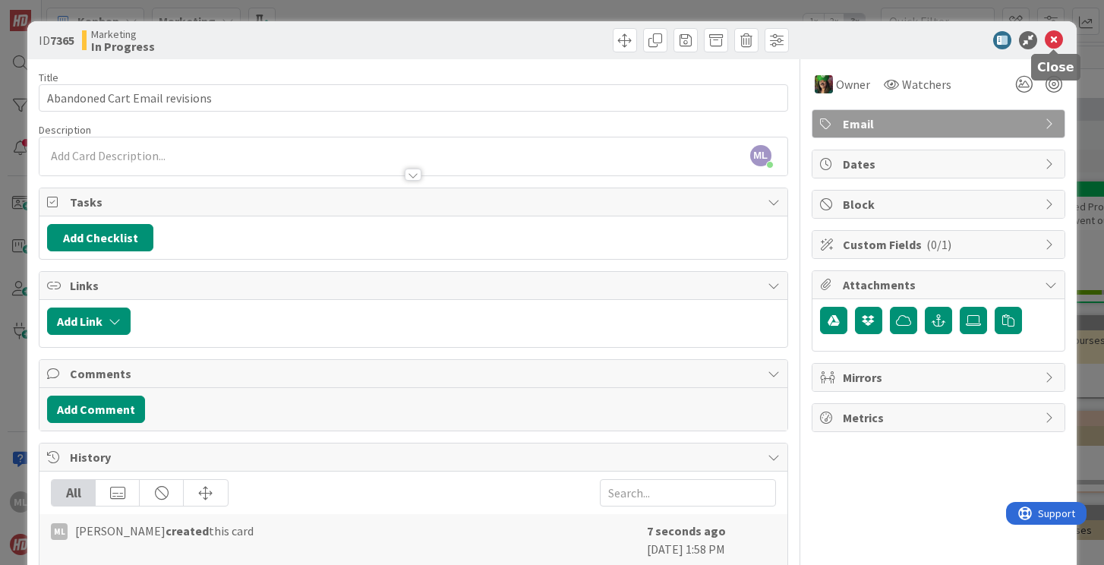
click at [1054, 38] on icon at bounding box center [1053, 40] width 18 height 18
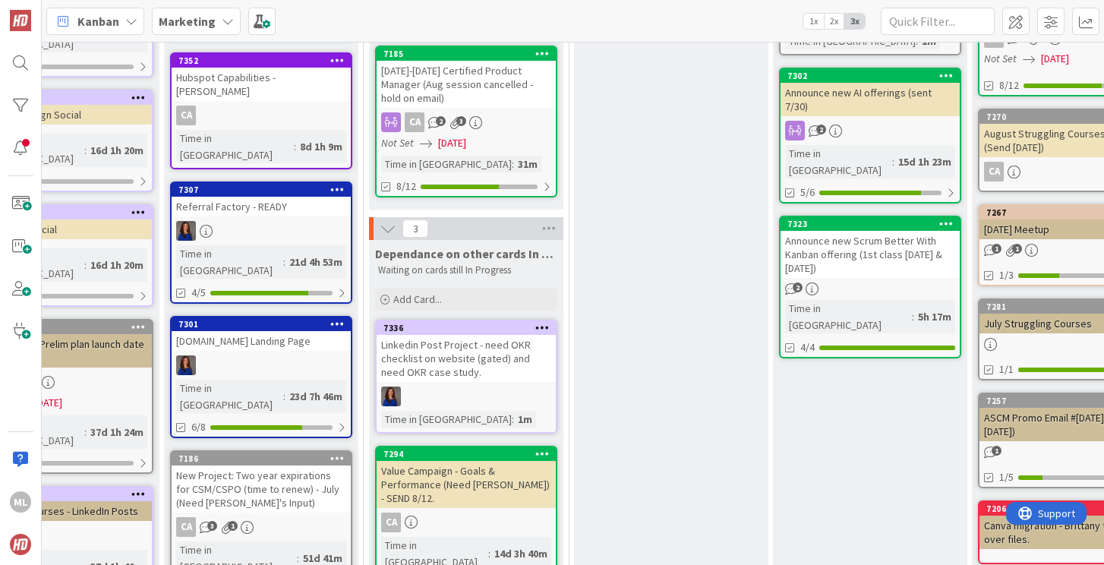
scroll to position [211, 323]
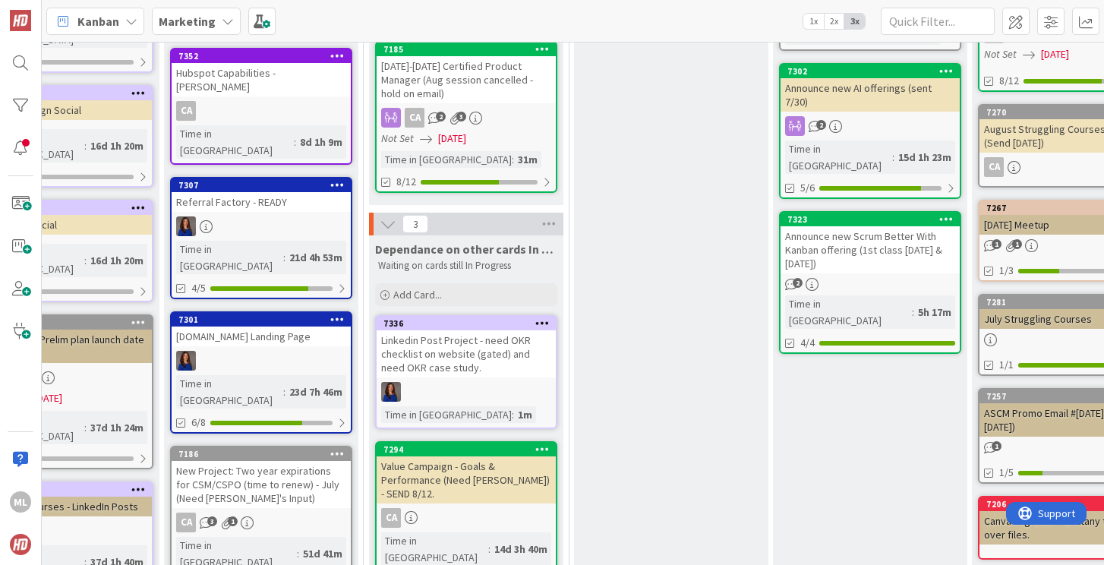
click at [275, 461] on div "New Project: Two year expirations for CSM/CSPO (time to renew) - July (Need [PE…" at bounding box center [261, 484] width 179 height 47
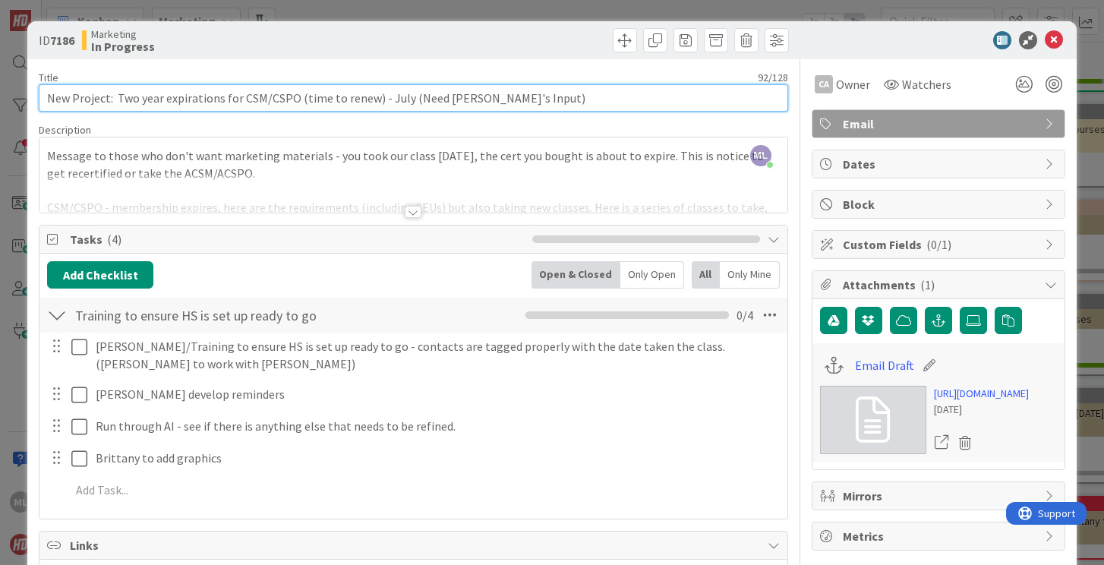
drag, startPoint x: 383, startPoint y: 97, endPoint x: 531, endPoint y: 106, distance: 148.2
click at [531, 107] on input "New Project: Two year expirations for CSM/CSPO (time to renew) - July (Need [PE…" at bounding box center [413, 97] width 748 height 27
type input "New Project: Two year expirations for CSM/CSPO (time to renew) - Run through AI…"
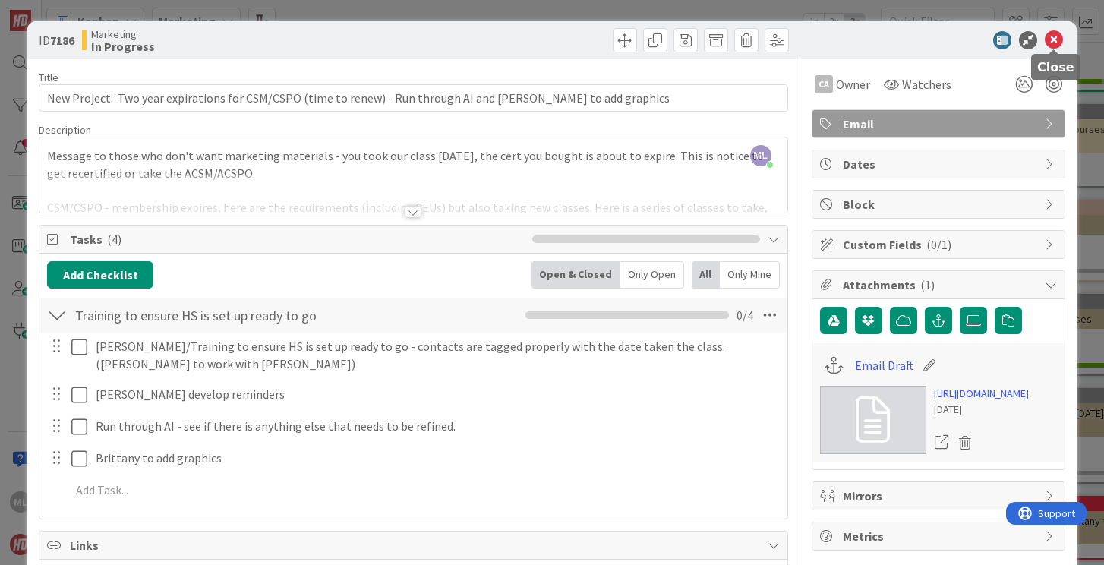
click at [1053, 44] on icon at bounding box center [1053, 40] width 18 height 18
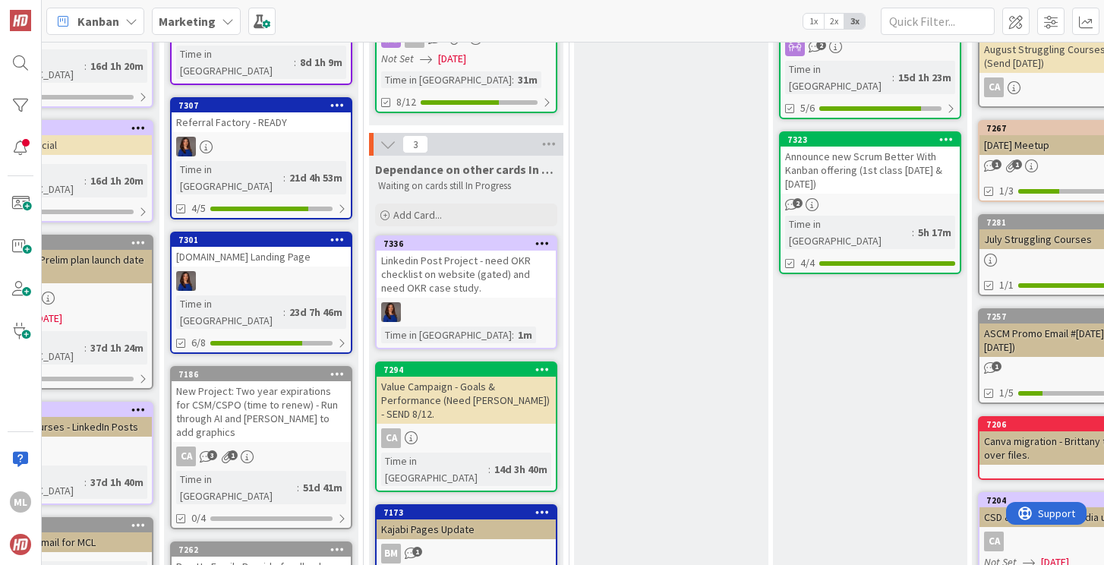
scroll to position [0, 323]
